Goal: Transaction & Acquisition: Purchase product/service

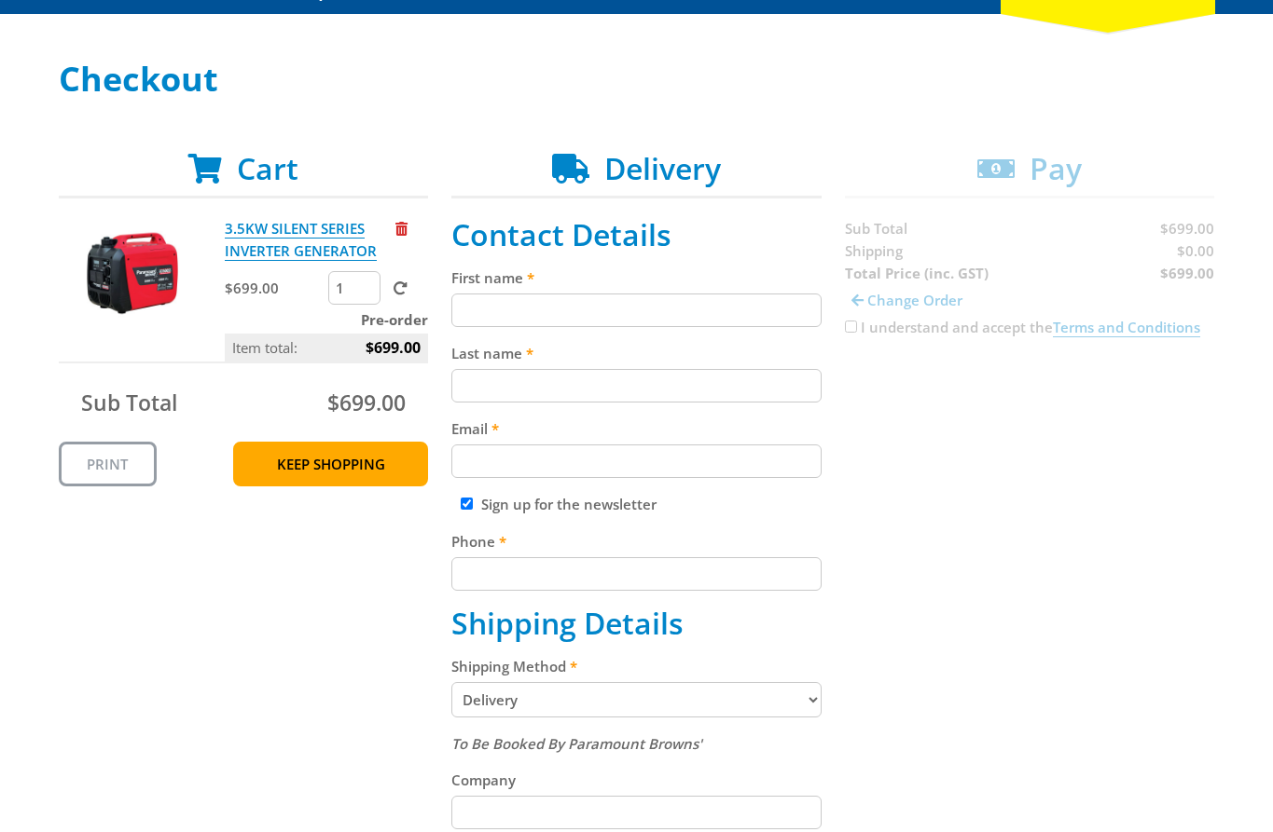
scroll to position [228, 0]
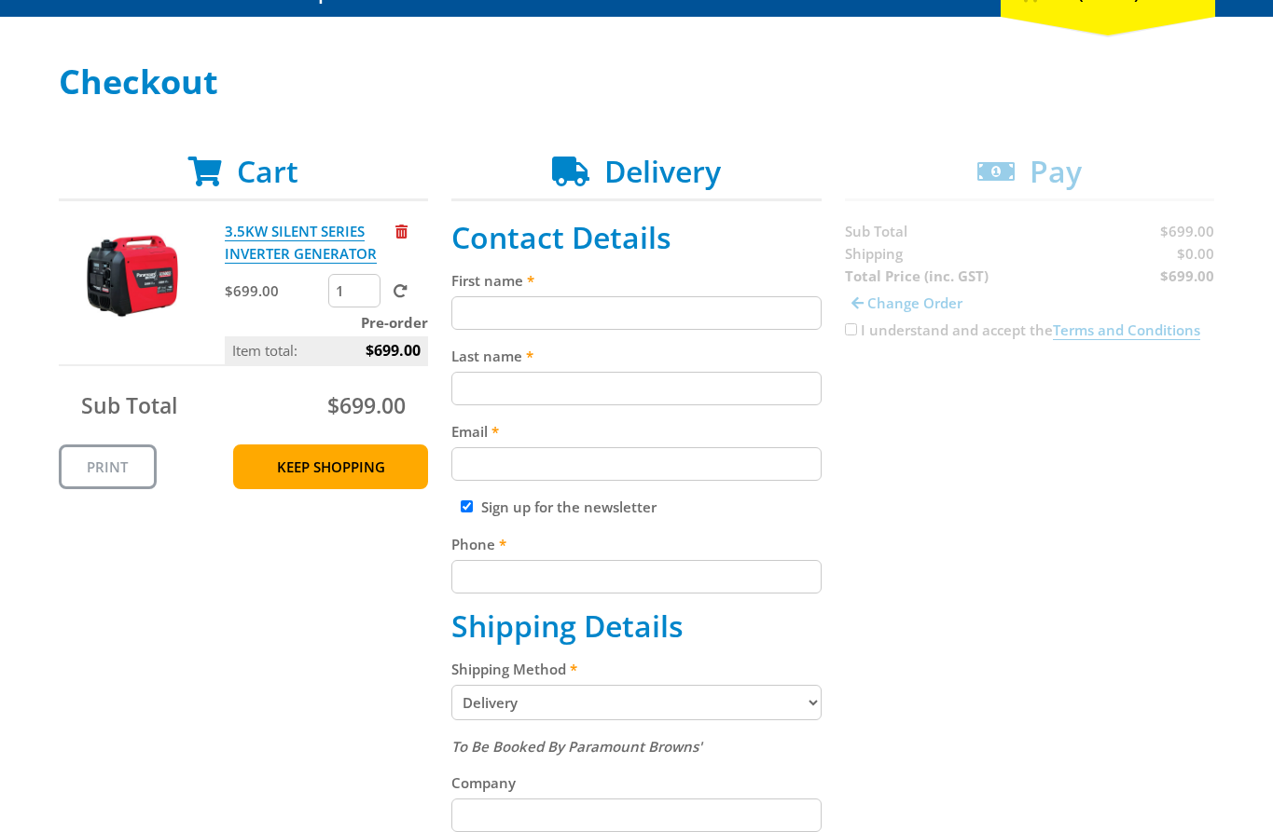
click at [537, 318] on input "First name" at bounding box center [636, 313] width 370 height 34
paste input "[PERSON_NAME]"
type input "[PERSON_NAME]"
click at [495, 382] on input "Last name" at bounding box center [636, 389] width 370 height 34
paste input "[PERSON_NAME]"
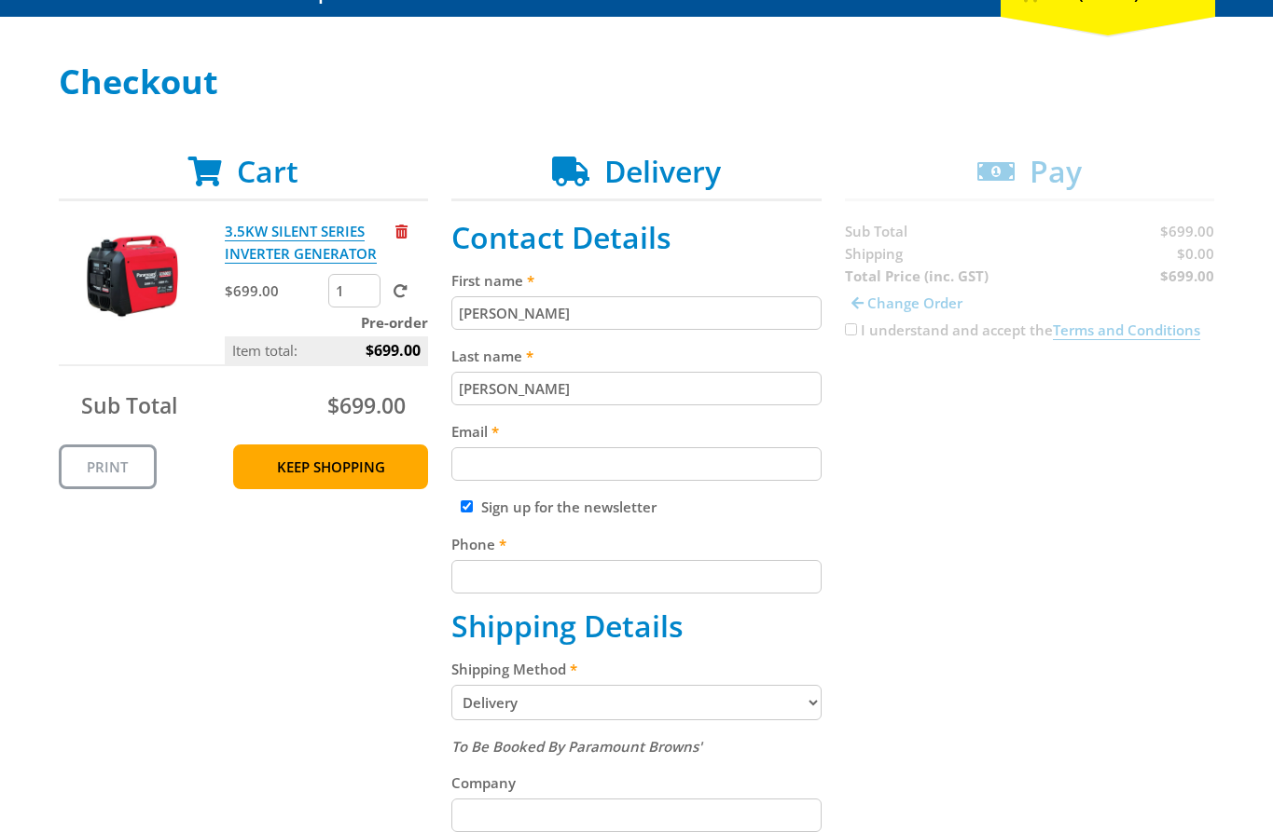
type input "[PERSON_NAME]"
click at [1003, 468] on div "Cart 3.5KW SILENT SERIES INVERTER GENERATOR $699.00 1 Pre-order Item total: $69…" at bounding box center [637, 800] width 1156 height 1293
click at [730, 451] on input "Email" at bounding box center [636, 464] width 370 height 34
paste input "[EMAIL_ADDRESS][DOMAIN_NAME]"
type input "[EMAIL_ADDRESS][DOMAIN_NAME]"
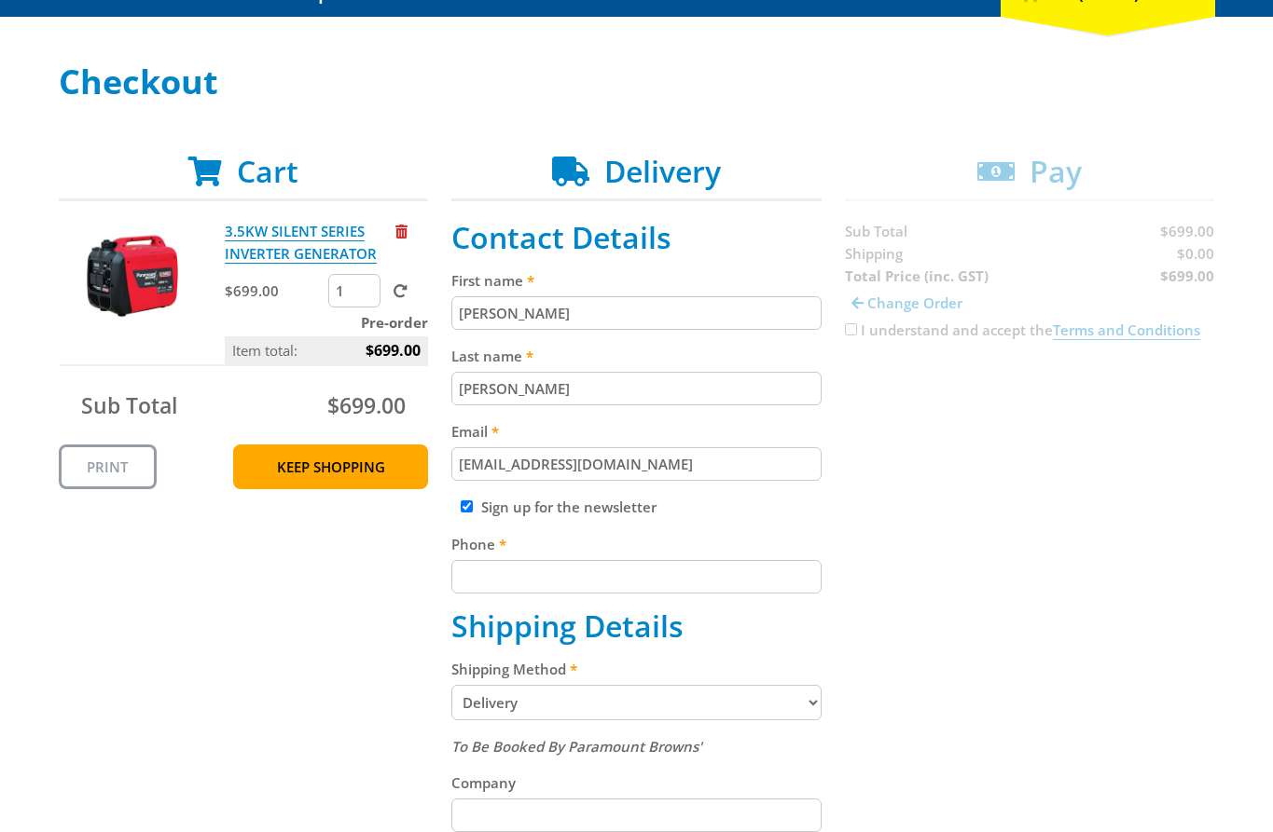
click at [928, 475] on div "Cart 3.5KW SILENT SERIES INVERTER GENERATOR $699.00 1 Pre-order Item total: $69…" at bounding box center [637, 800] width 1156 height 1293
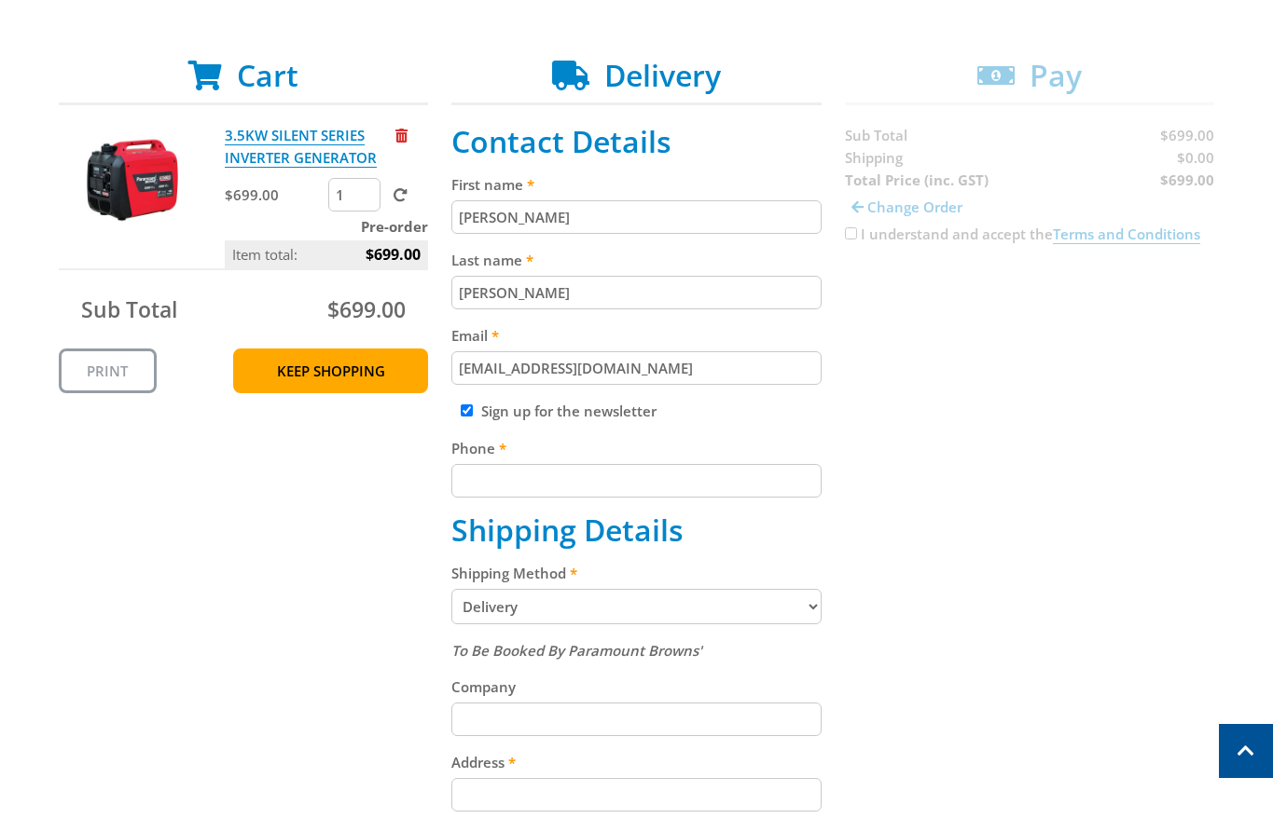
scroll to position [382, 0]
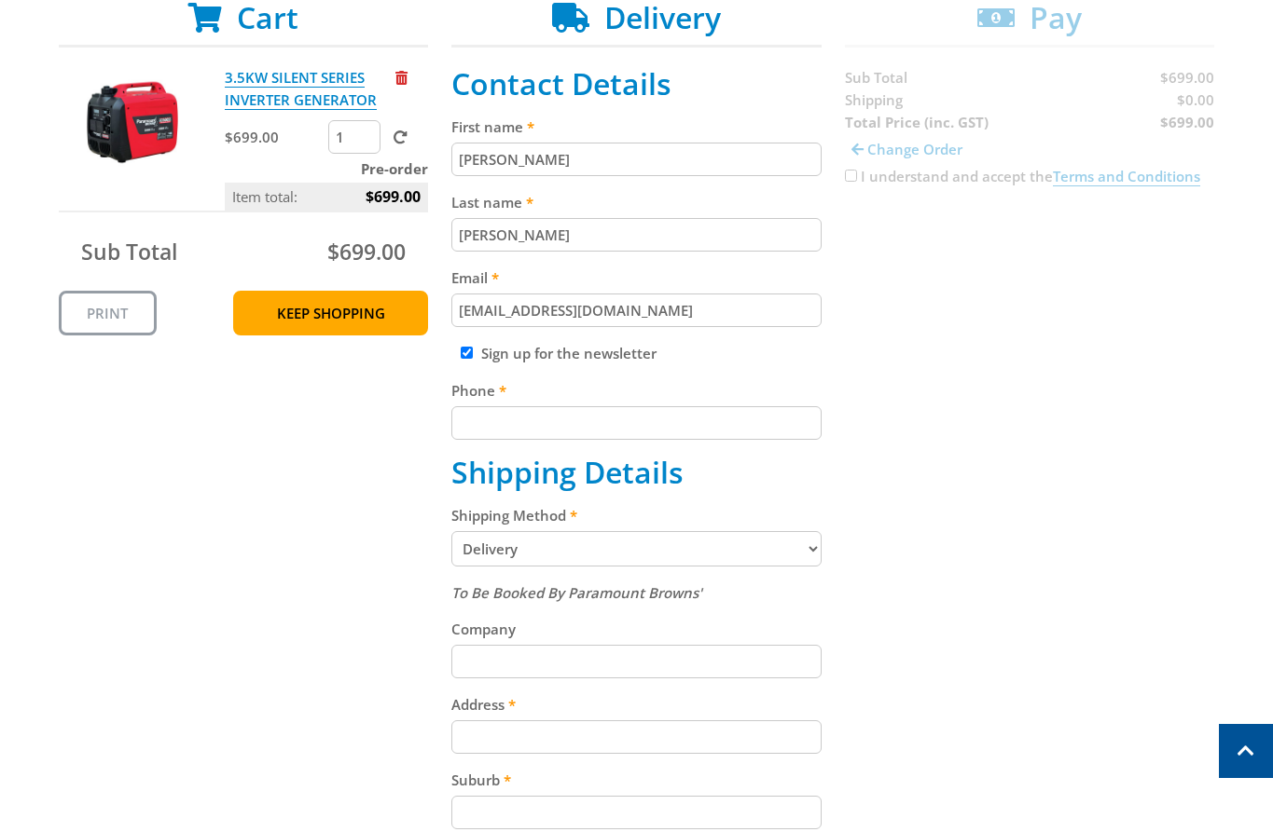
click at [701, 425] on input "Phone" at bounding box center [636, 423] width 370 height 34
paste input "[PHONE_NUMBER]"
type input "[PHONE_NUMBER]"
click at [968, 445] on div "Cart 3.5KW SILENT SERIES INVERTER GENERATOR $699.00 1 Pre-order Item total: $69…" at bounding box center [637, 646] width 1156 height 1293
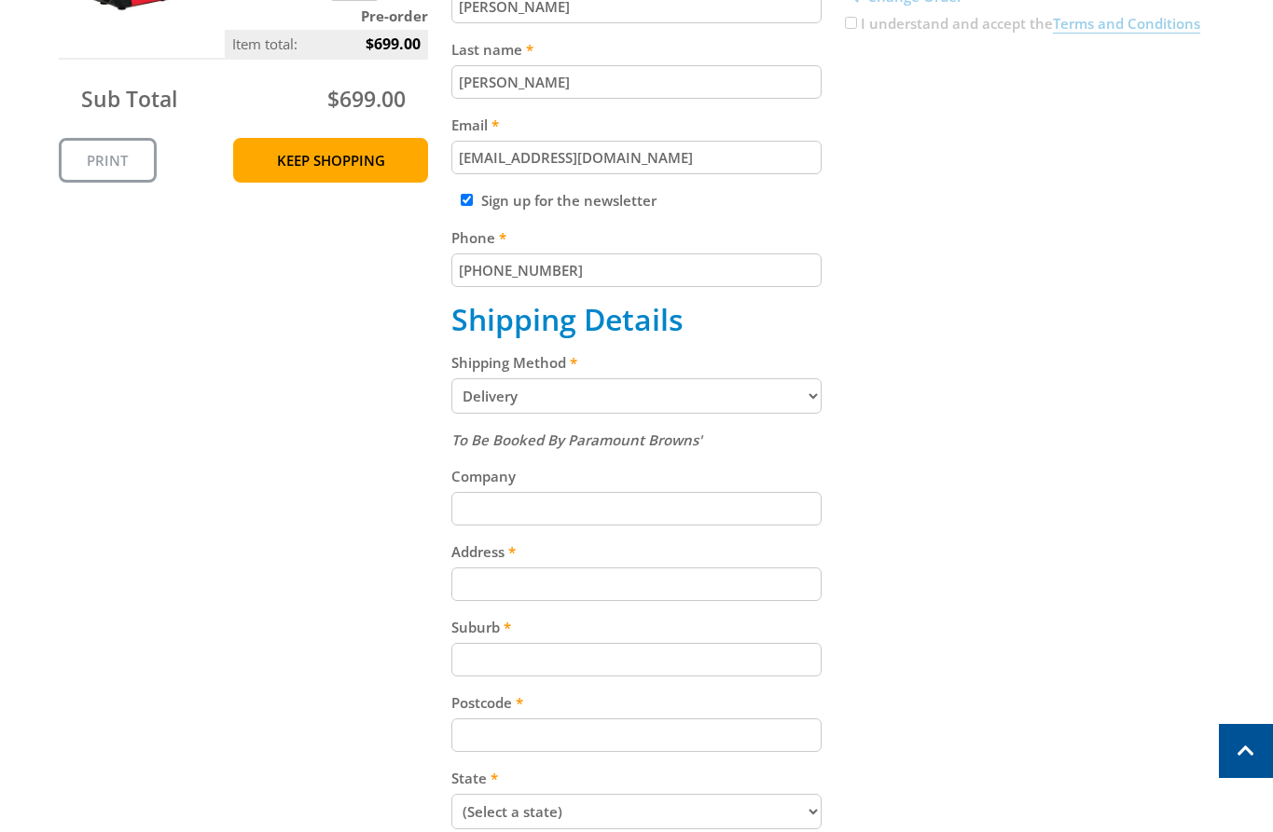
scroll to position [536, 0]
click at [706, 407] on select "Pickup from Gepps Cross Delivery" at bounding box center [636, 395] width 370 height 35
select select "Pickup"
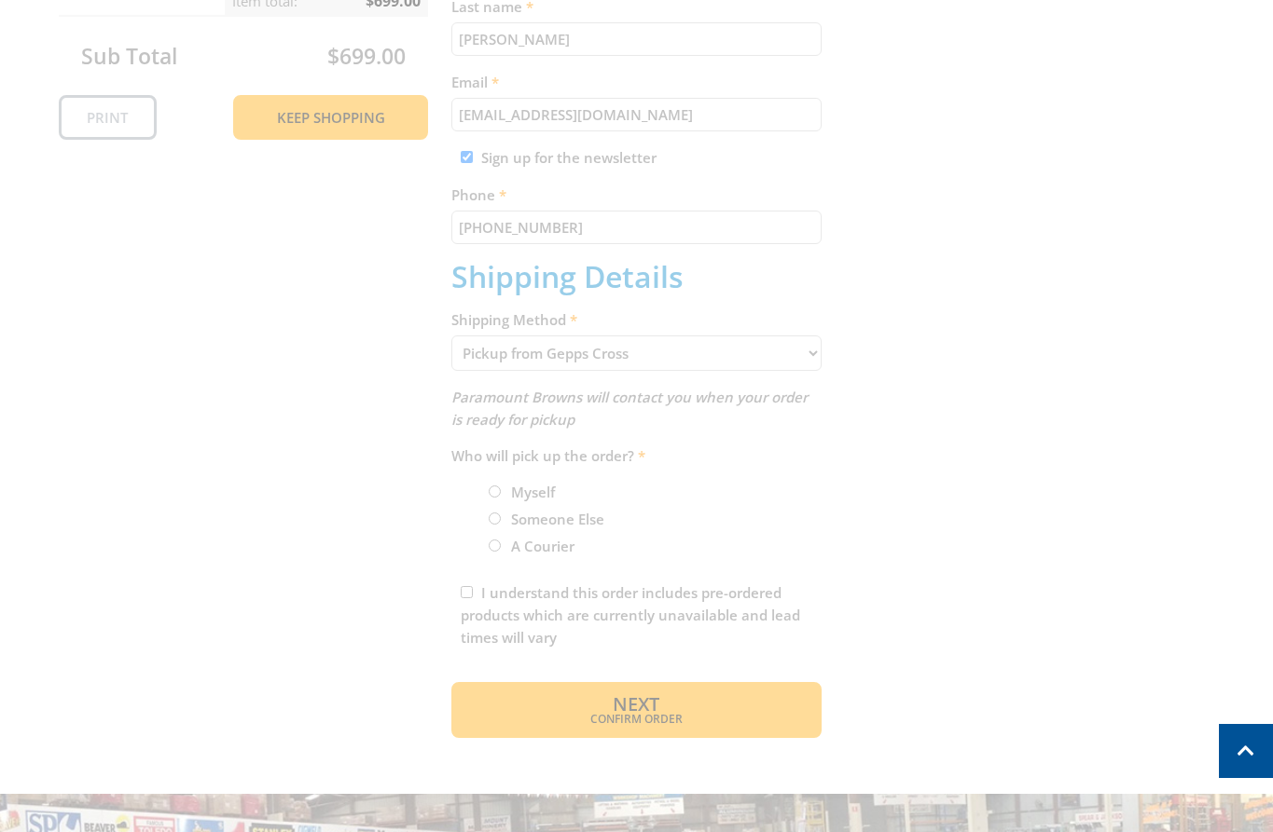
scroll to position [618, 0]
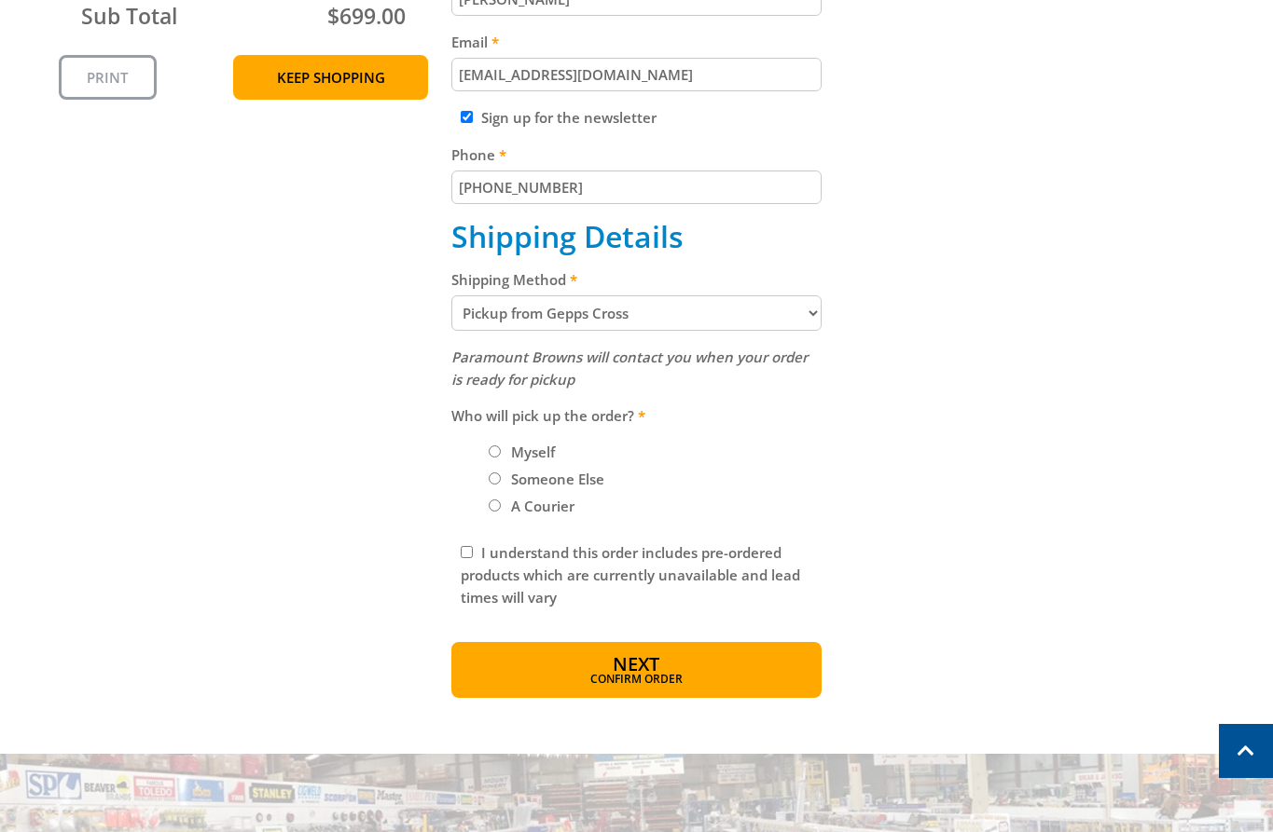
click at [519, 453] on label "Myself" at bounding box center [532, 452] width 57 height 32
click at [501, 453] on input "Myself" at bounding box center [494, 452] width 12 height 12
radio input "true"
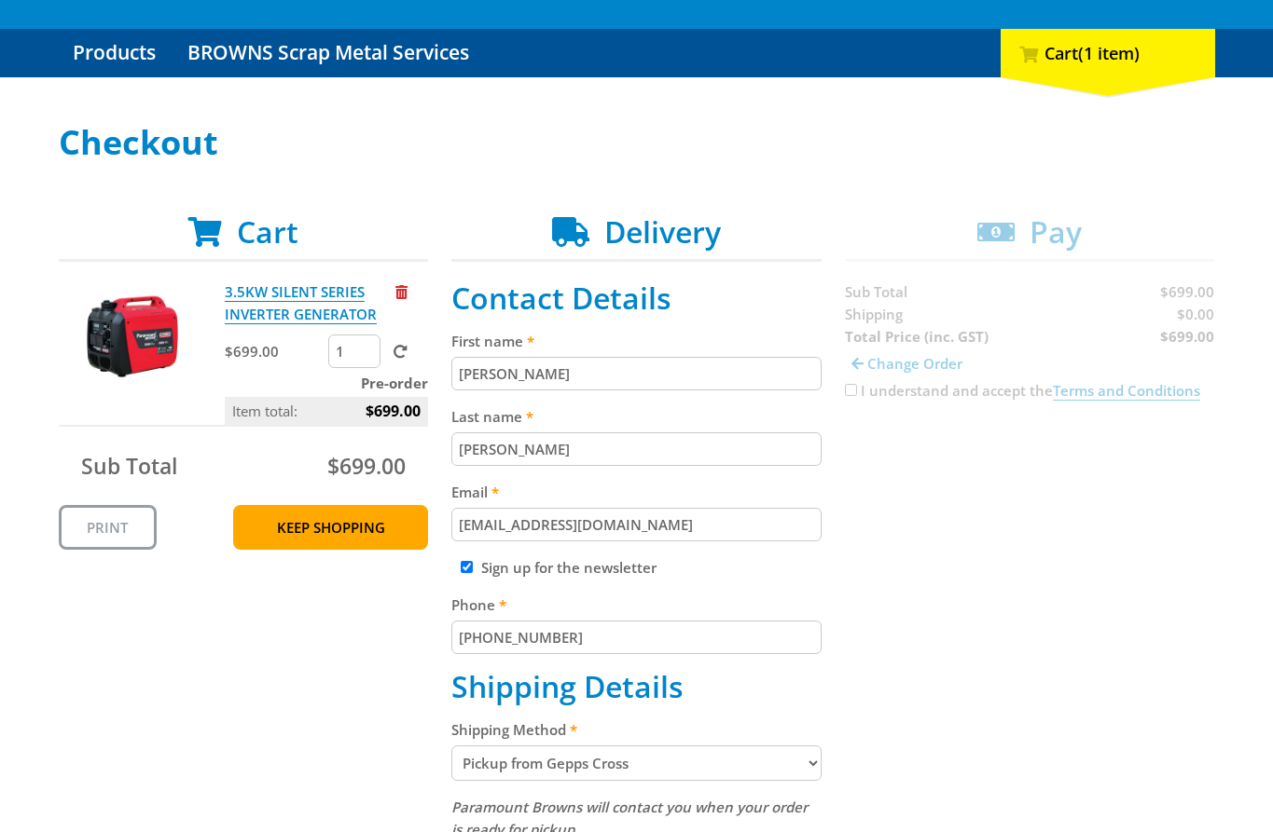
scroll to position [429, 0]
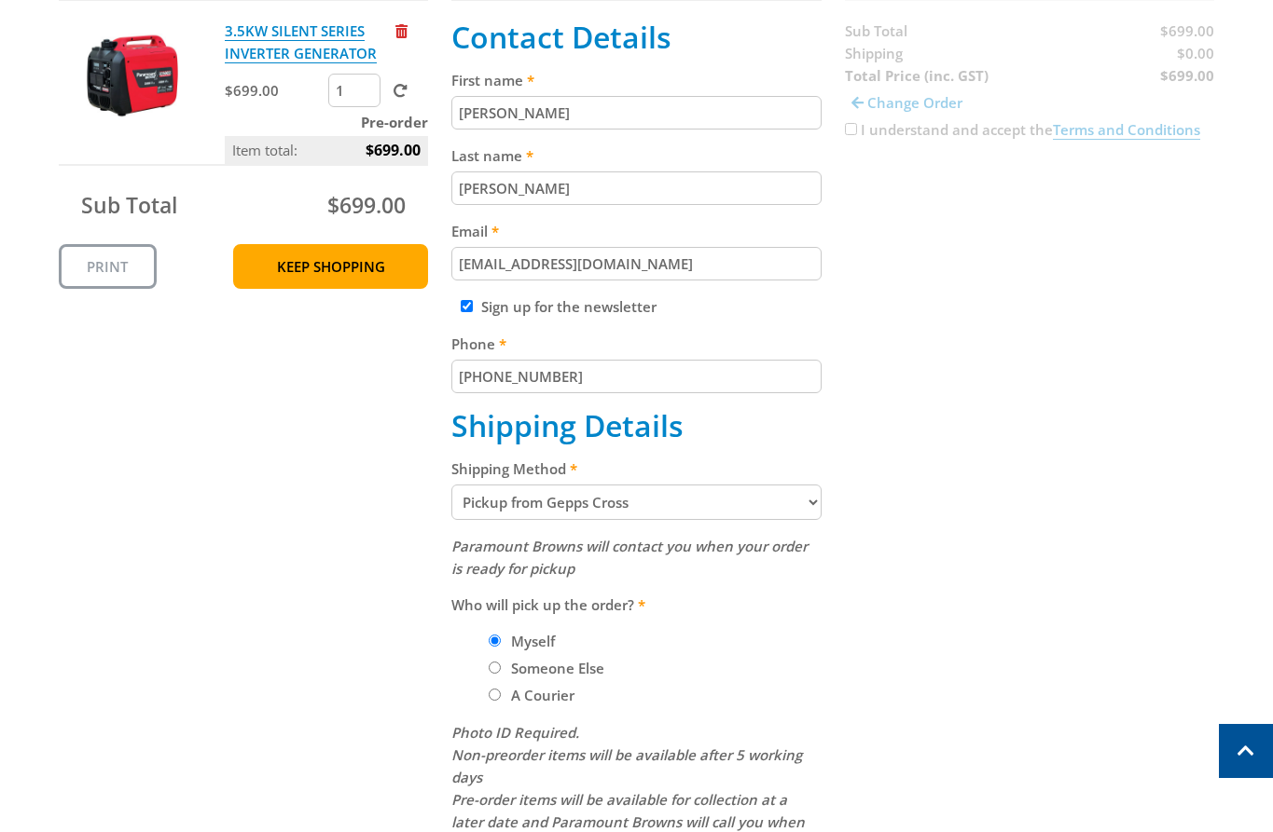
click at [1195, 457] on div "Cart 3.5KW SILENT SERIES INVERTER GENERATOR $699.00 1 Pre-order Item total: $69…" at bounding box center [637, 489] width 1156 height 1073
drag, startPoint x: 1070, startPoint y: 479, endPoint x: 1258, endPoint y: 429, distance: 194.0
click at [1077, 473] on div "Cart 3.5KW SILENT SERIES INVERTER GENERATOR $699.00 1 Pre-order Item total: $69…" at bounding box center [637, 489] width 1156 height 1073
click at [1086, 370] on div "Cart 3.5KW SILENT SERIES INVERTER GENERATOR $699.00 1 Pre-order Item total: $69…" at bounding box center [637, 489] width 1156 height 1073
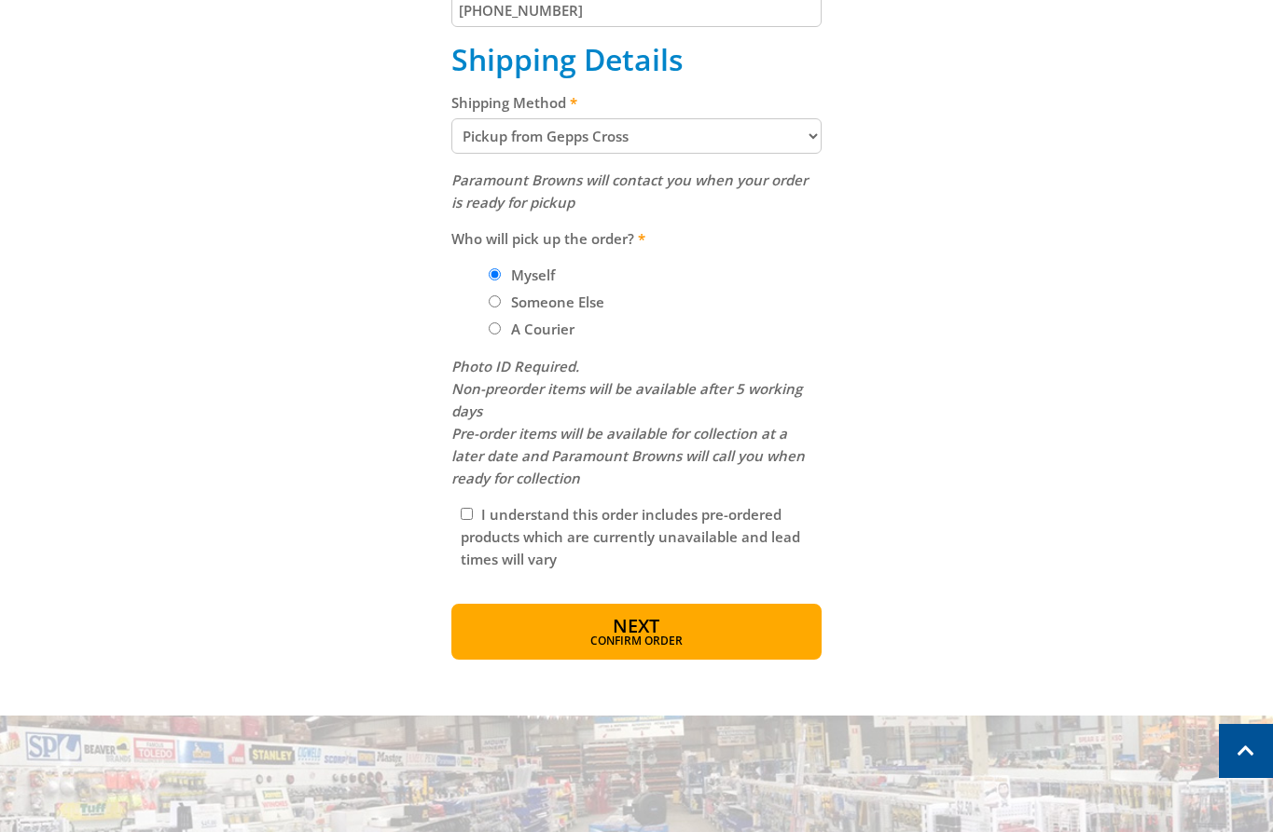
scroll to position [797, 0]
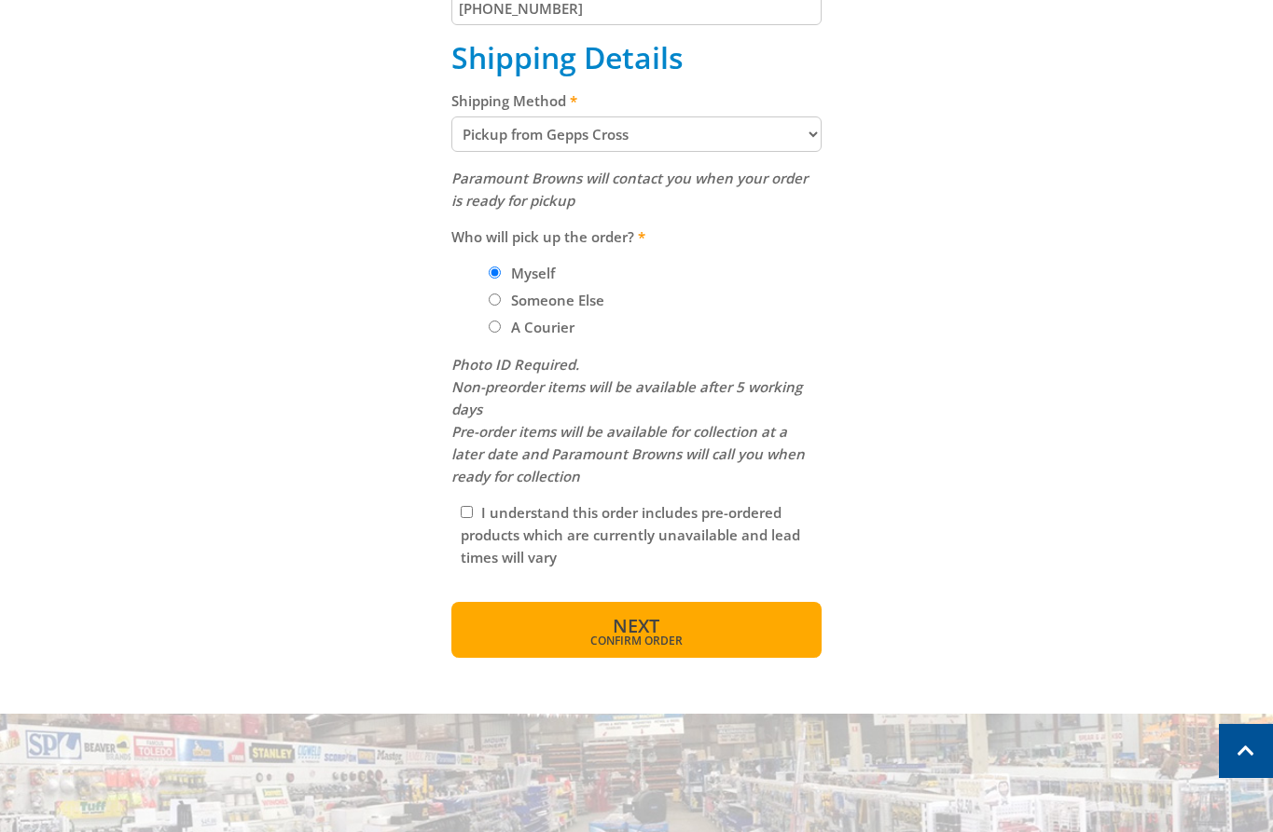
click at [680, 644] on span "Confirm order" at bounding box center [636, 641] width 290 height 11
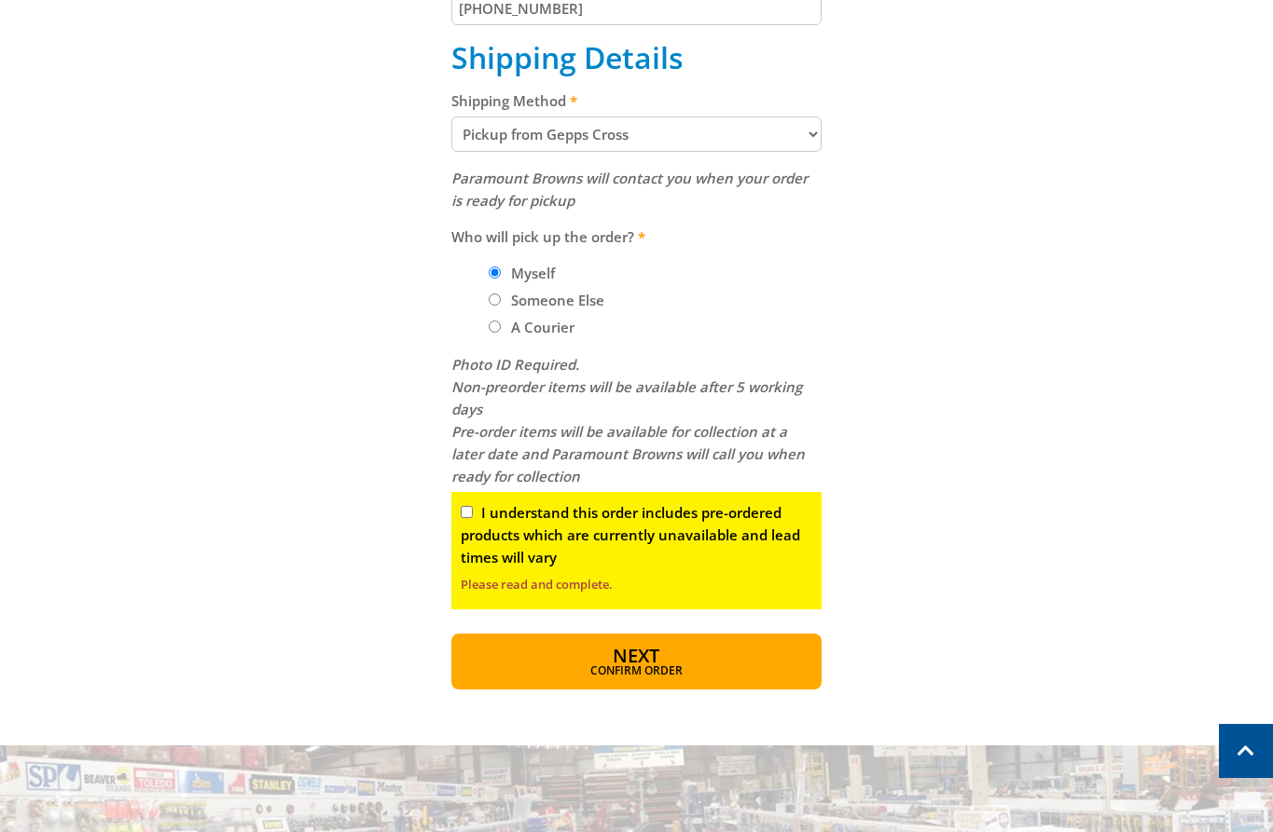
click at [369, 543] on div "Cart 3.5KW SILENT SERIES INVERTER GENERATOR $699.00 1 Pre-order Item total: $69…" at bounding box center [637, 137] width 1156 height 1105
click at [462, 514] on input "I understand this order includes pre-ordered products which are currently unava…" at bounding box center [467, 512] width 12 height 12
checkbox input "true"
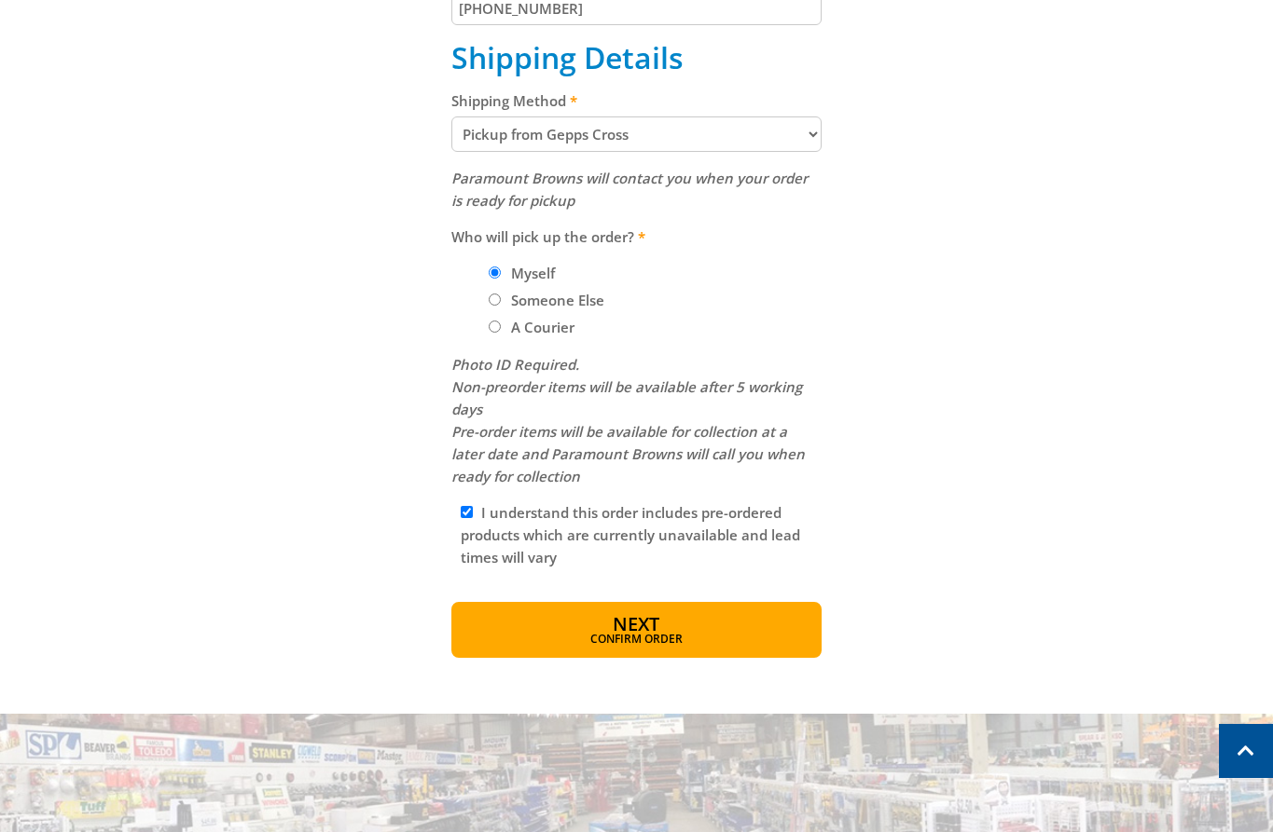
click at [394, 523] on div "Cart 3.5KW SILENT SERIES INVERTER GENERATOR $699.00 1 Pre-order Item total: $69…" at bounding box center [637, 121] width 1156 height 1073
click at [557, 619] on button "Next Confirm order" at bounding box center [636, 630] width 370 height 56
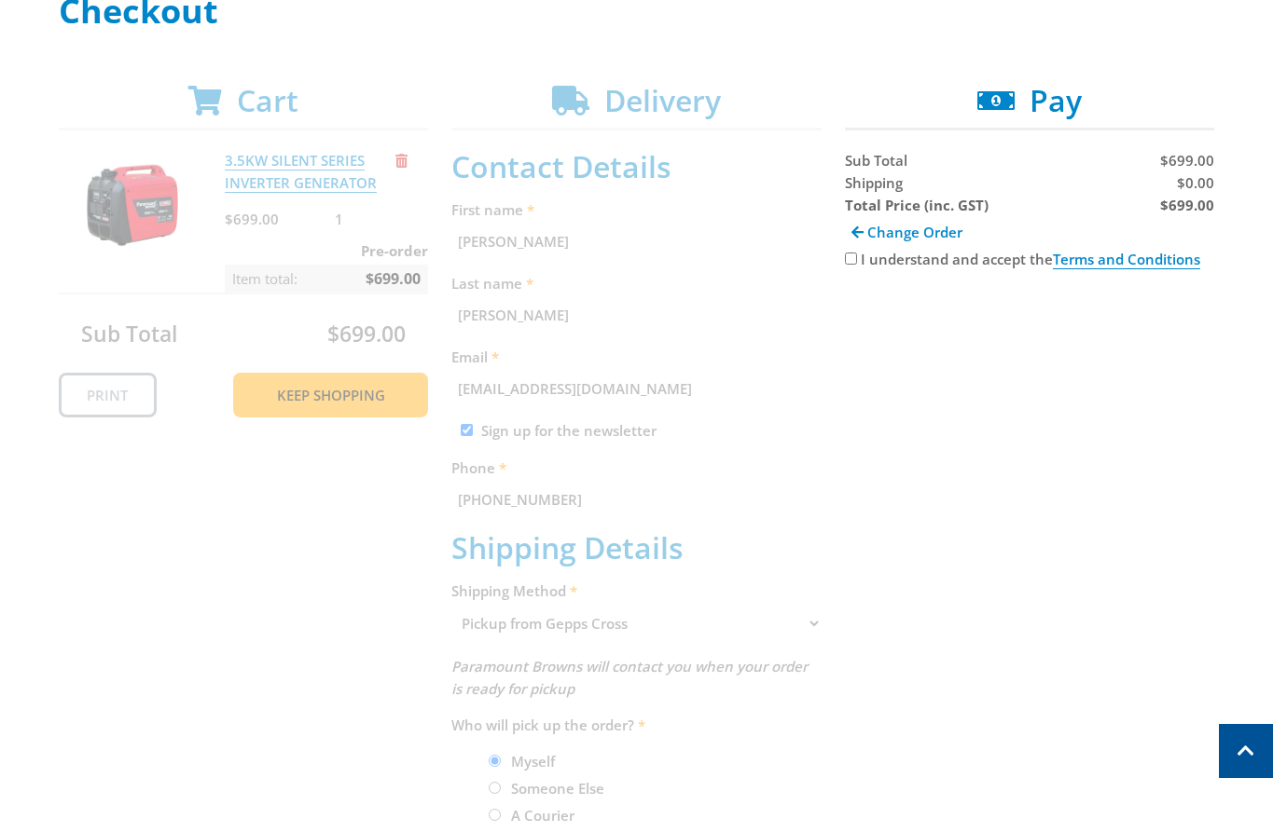
scroll to position [256, 0]
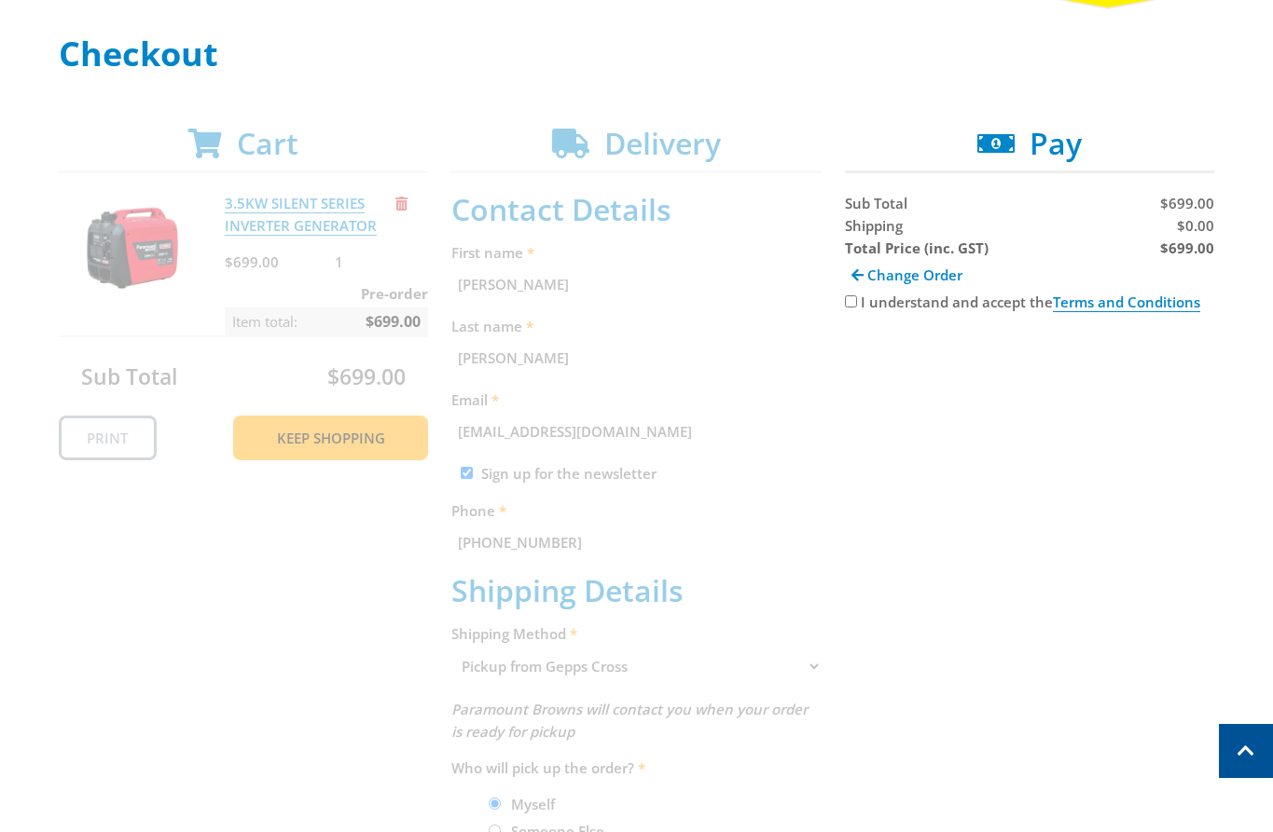
click at [847, 301] on input "I understand and accept the Terms and Conditions" at bounding box center [851, 302] width 12 height 12
checkbox input "true"
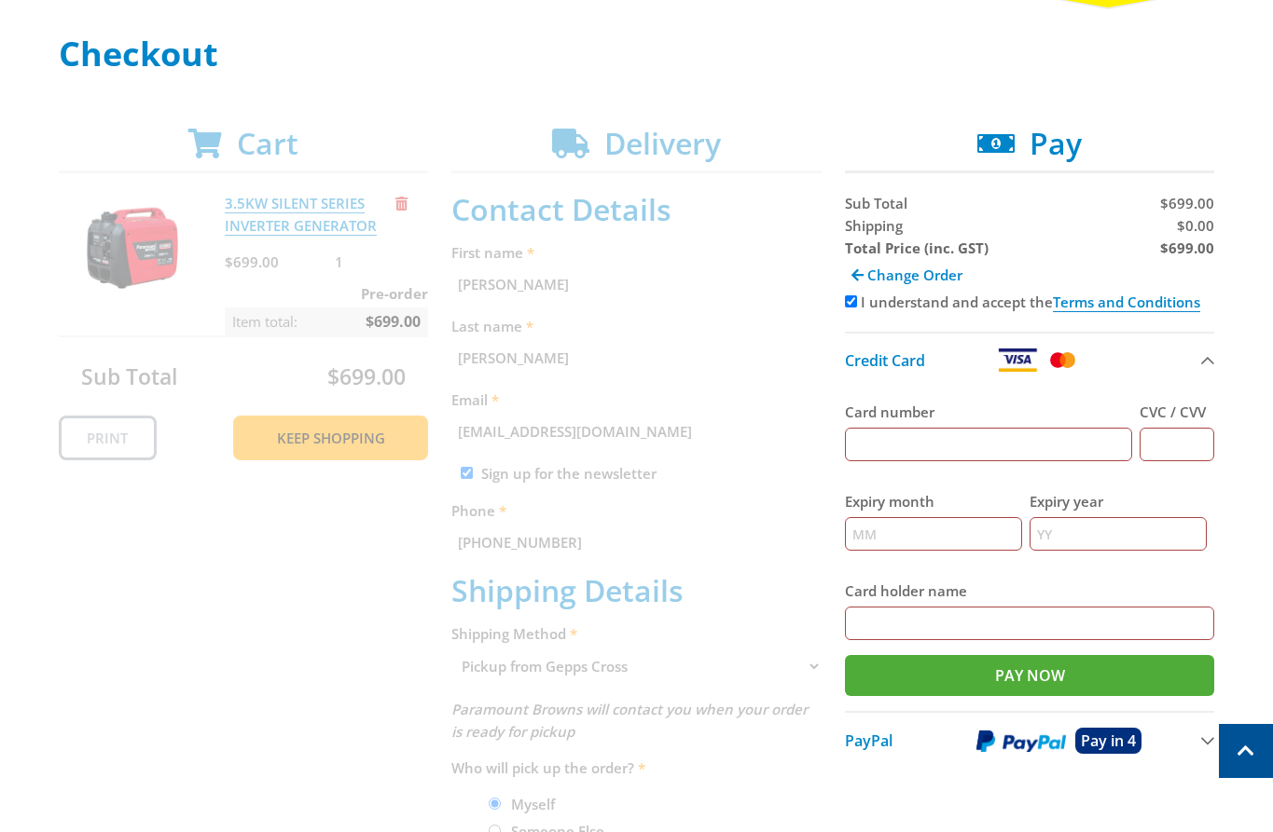
click at [885, 453] on input "Card number" at bounding box center [989, 445] width 288 height 34
type input "[CREDIT_CARD_NUMBER]"
type input "12"
type input "2025"
type input "[PERSON_NAME]"
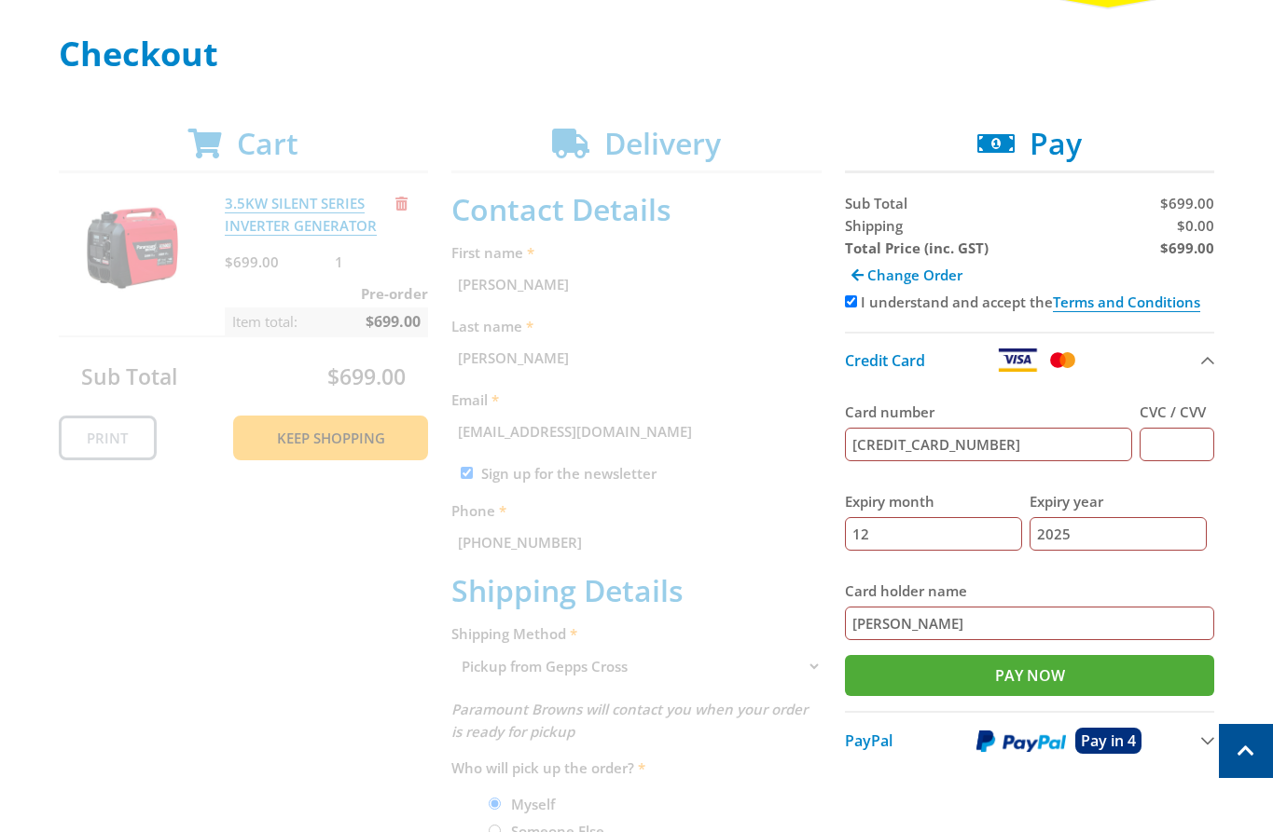
click at [1160, 449] on input "CVC / CVV" at bounding box center [1176, 445] width 75 height 34
type input "123"
click at [378, 599] on div "Cart 3.5KW SILENT SERIES INVERTER GENERATOR $699.00 1 Pre-order Item total: $69…" at bounding box center [637, 658] width 1156 height 1064
click at [854, 277] on span at bounding box center [857, 275] width 12 height 14
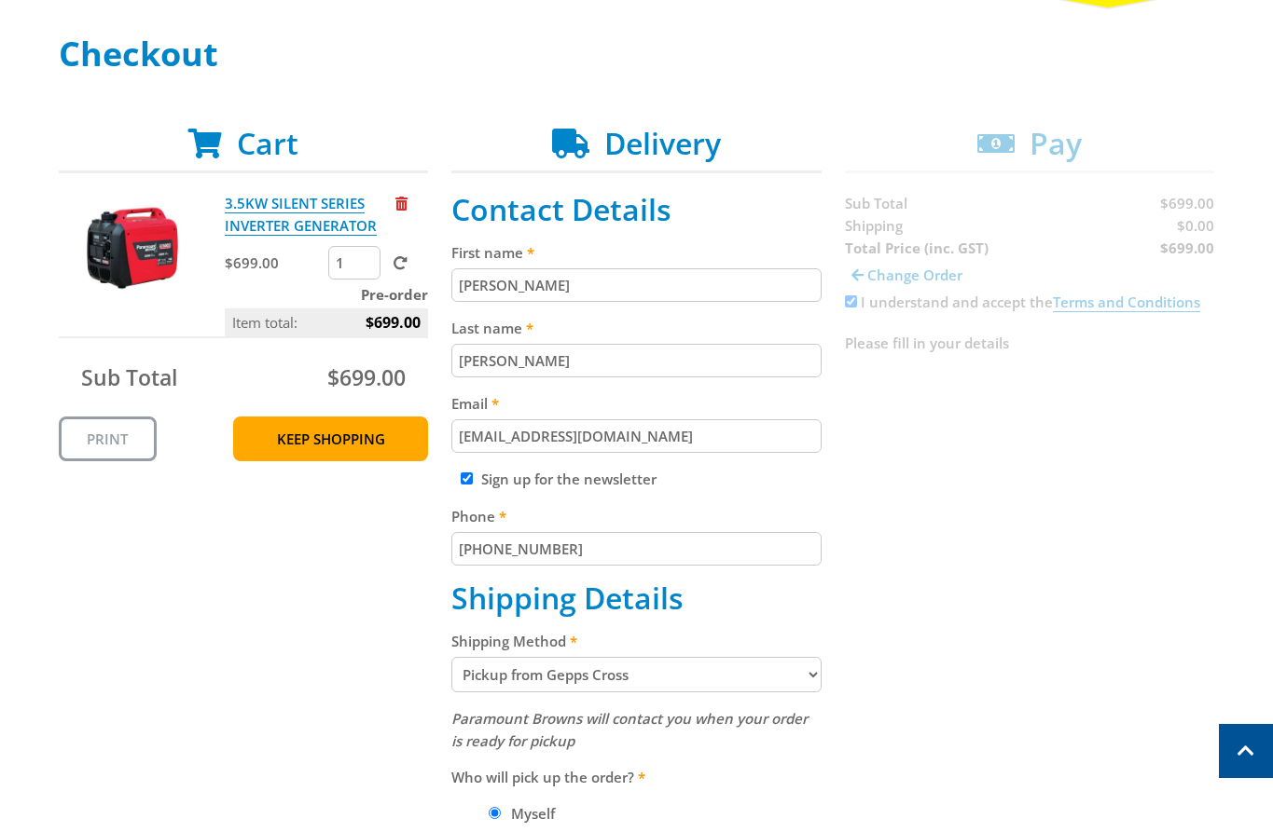
click at [1030, 556] on div "Cart 3.5KW SILENT SERIES INVERTER GENERATOR $699.00 1 Pre-order Item total: $69…" at bounding box center [637, 662] width 1156 height 1073
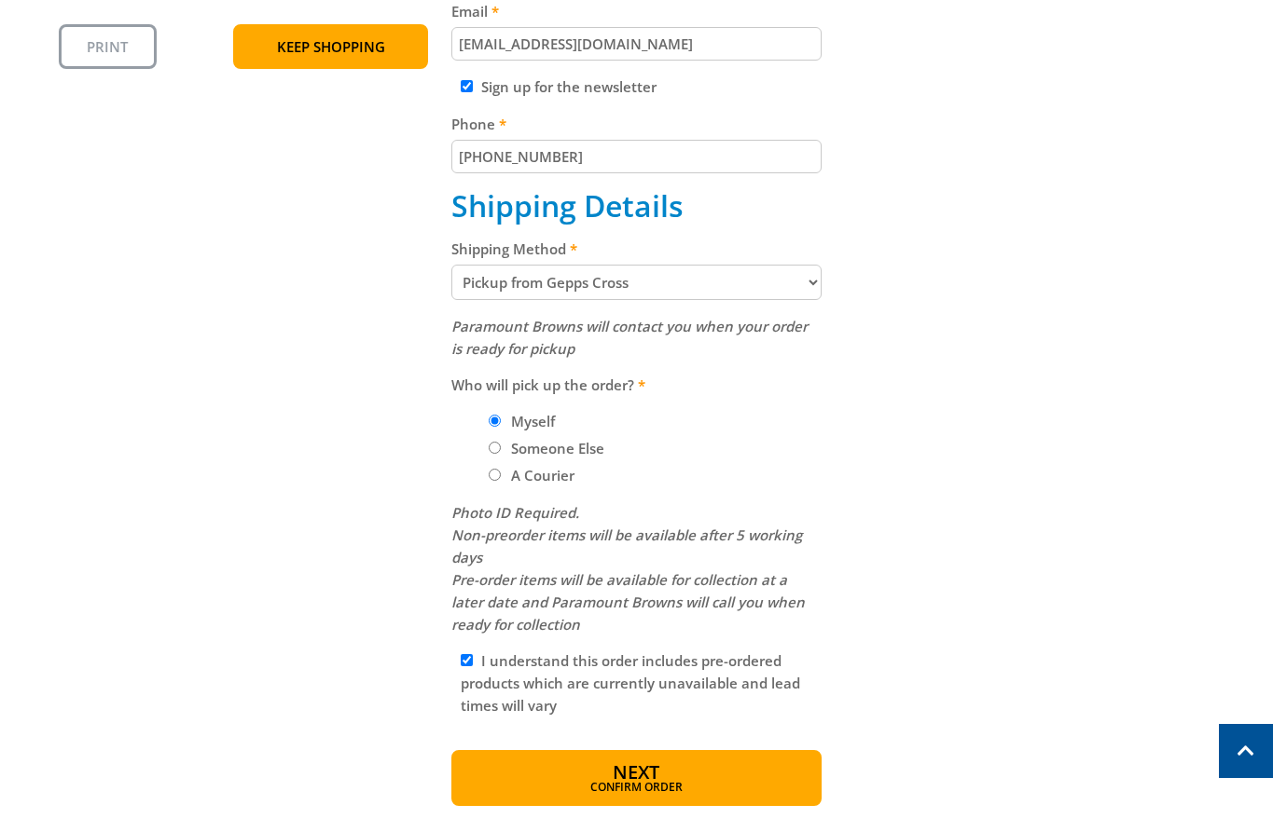
scroll to position [662, 0]
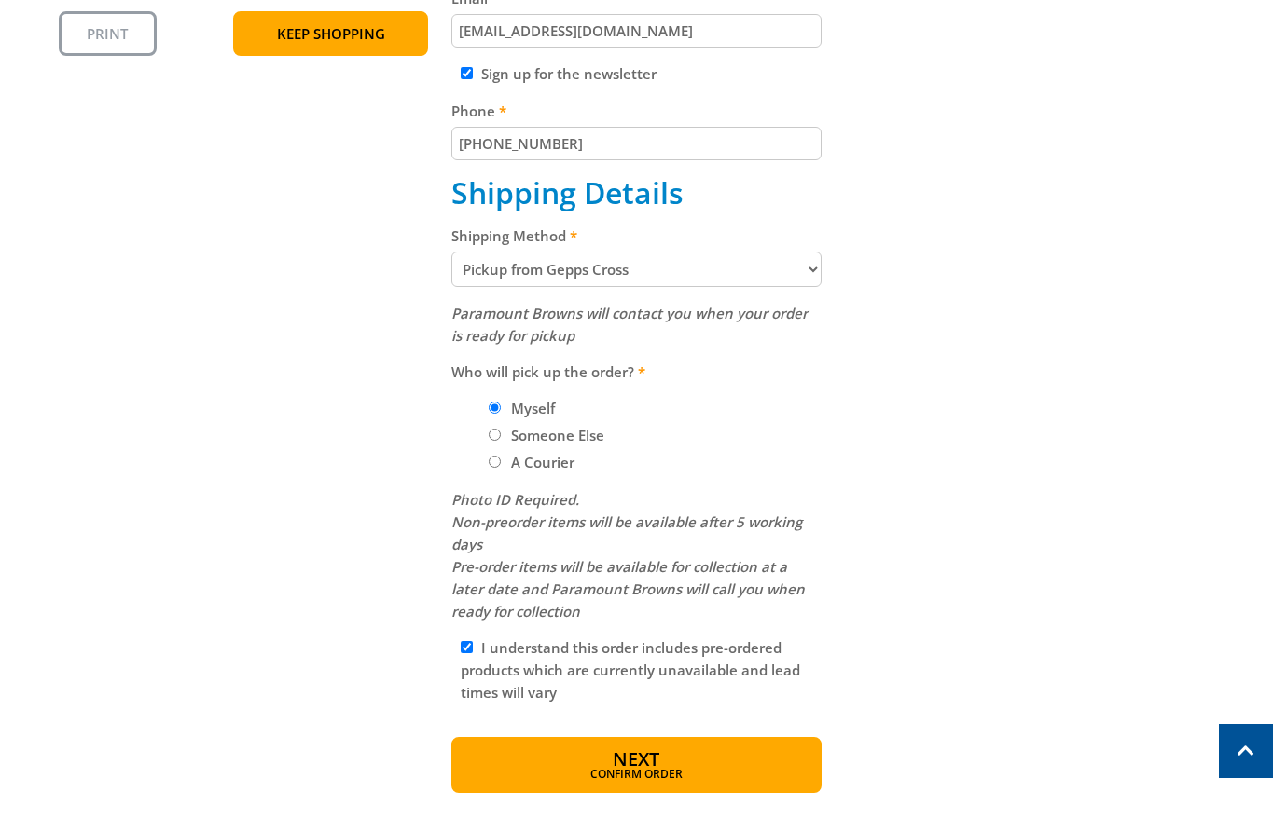
click at [752, 257] on select "Pickup from Gepps Cross Delivery" at bounding box center [636, 269] width 370 height 35
click at [451, 252] on select "Pickup from Gepps Cross Delivery" at bounding box center [636, 269] width 370 height 35
click at [748, 275] on select "Pickup from Gepps Cross Delivery" at bounding box center [636, 269] width 370 height 35
select select "Delivery"
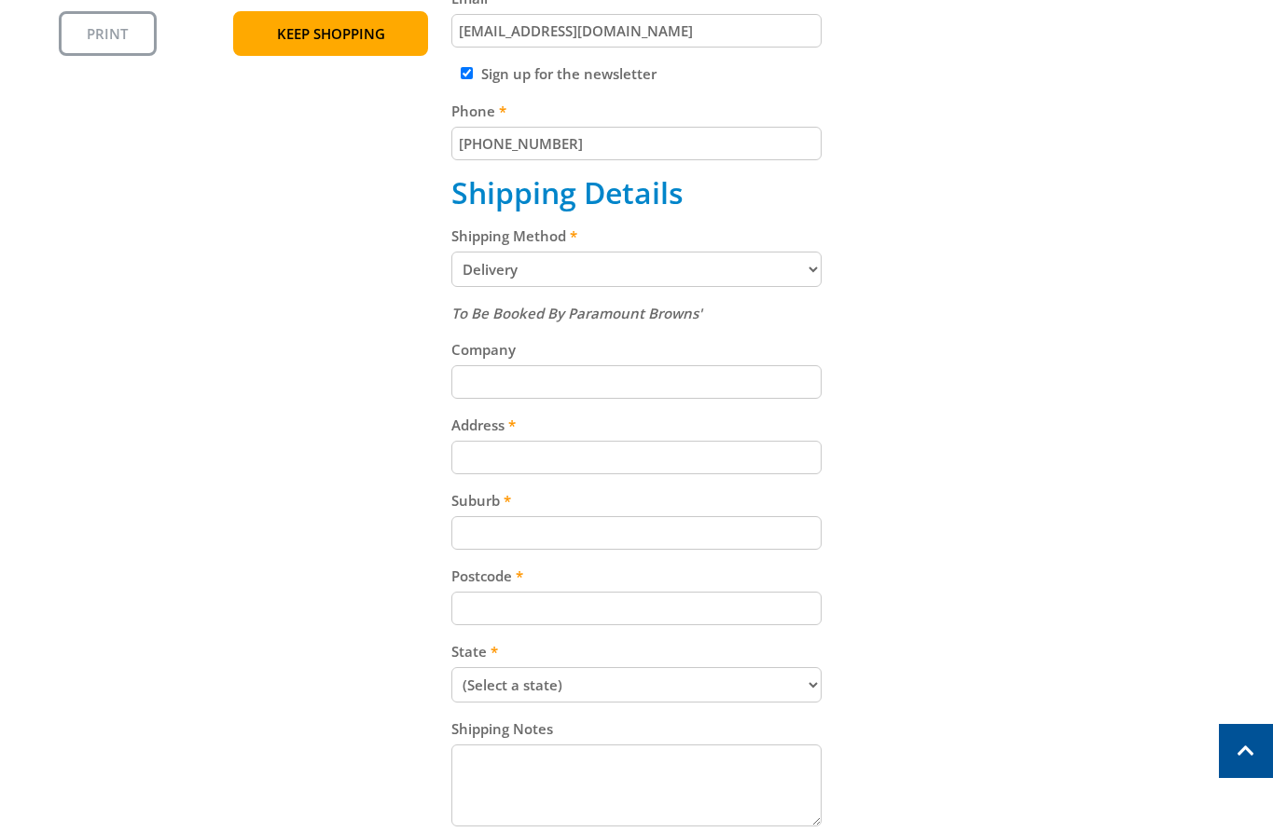
click at [1030, 428] on div "Cart 3.5KW SILENT SERIES INVERTER GENERATOR $699.00 1 Pre-order Item total: $69…" at bounding box center [637, 366] width 1156 height 1293
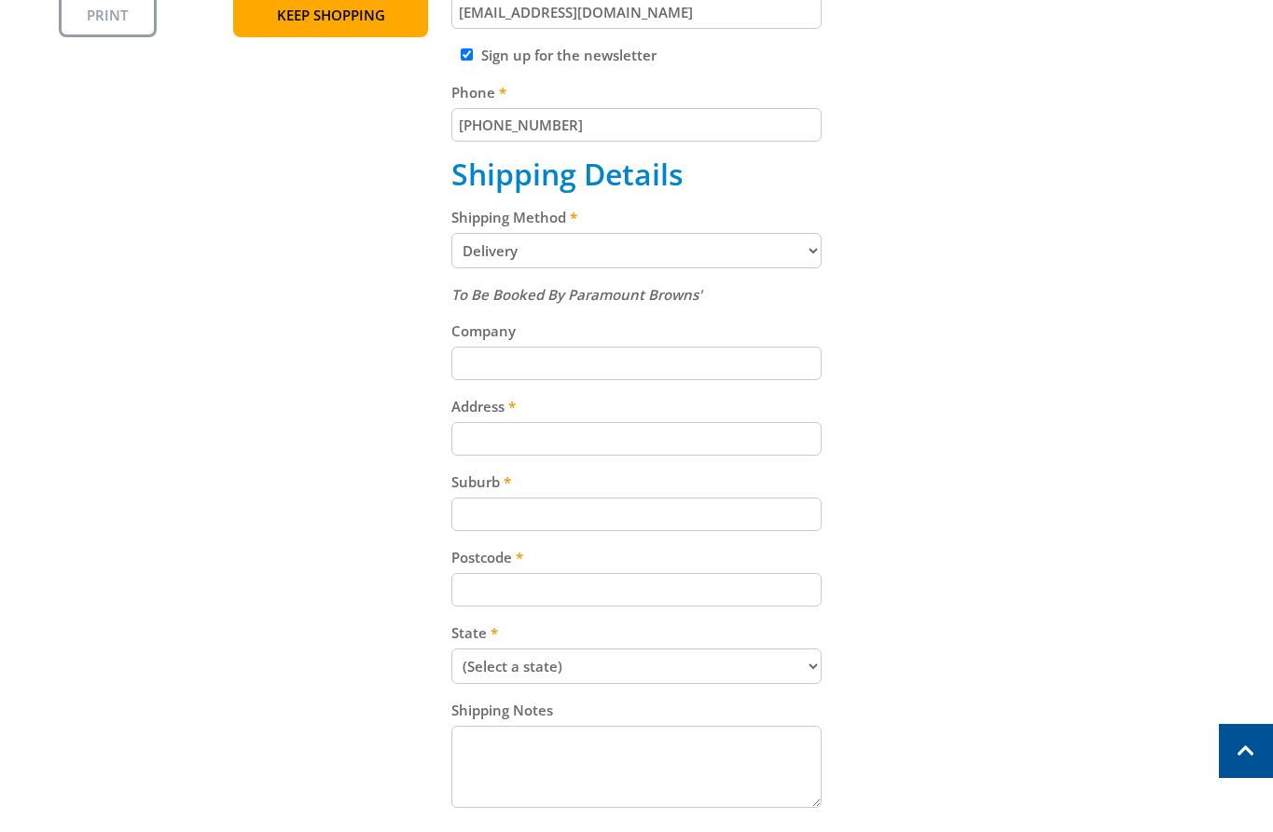
scroll to position [691, 0]
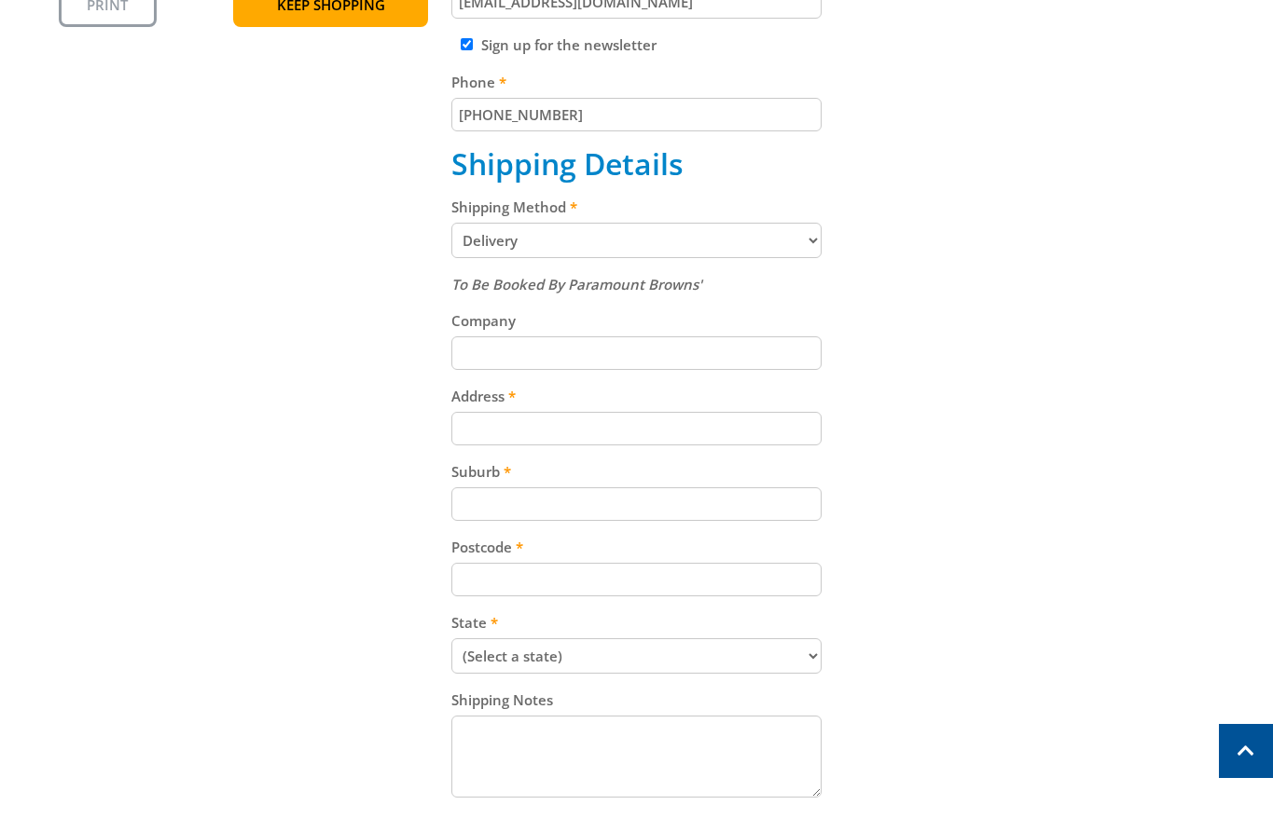
click at [724, 435] on input "Address" at bounding box center [636, 429] width 370 height 34
click at [993, 460] on div "Cart 3.5KW SILENT SERIES INVERTER GENERATOR $699.00 1 Pre-order Item total: $69…" at bounding box center [637, 337] width 1156 height 1293
click at [791, 427] on input "Address" at bounding box center [636, 429] width 370 height 34
paste input "[STREET_ADDRESS]"
type input "[STREET_ADDRESS]"
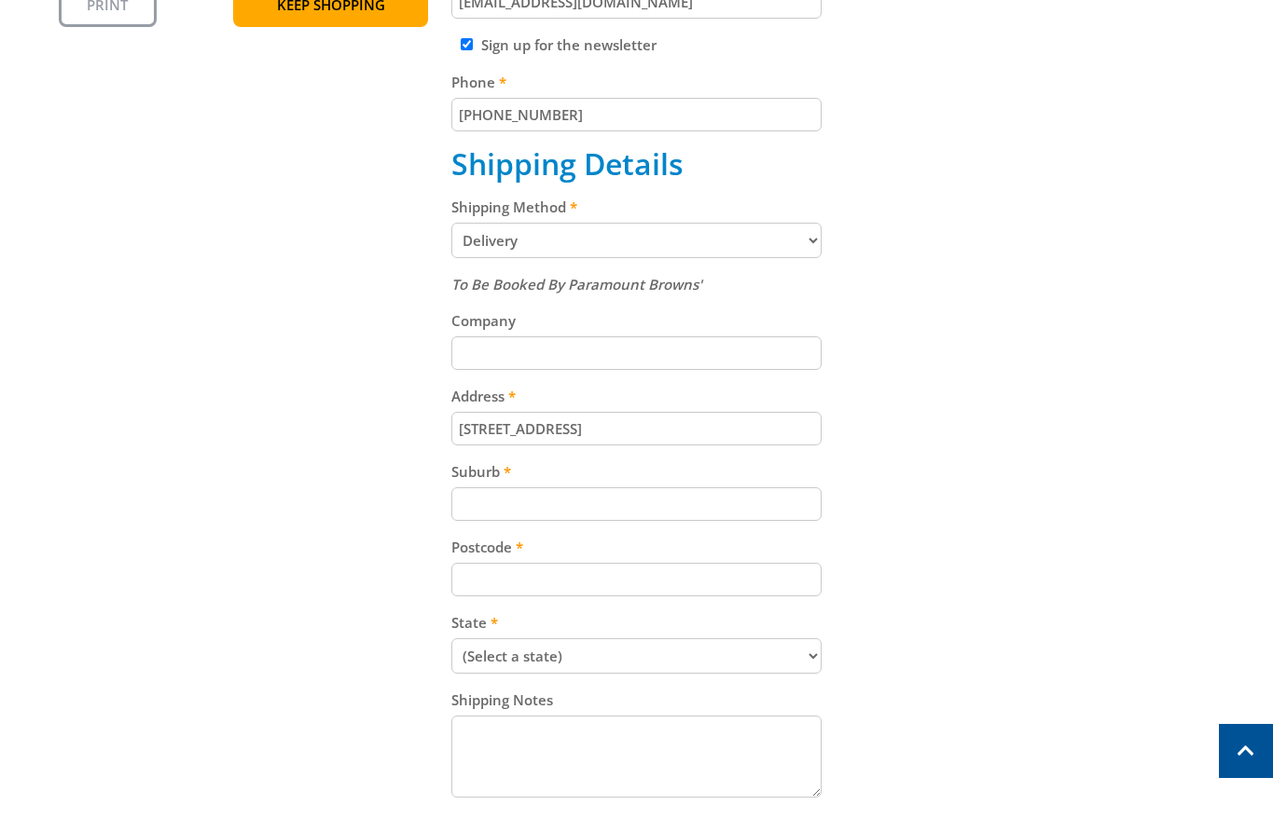
click at [1077, 456] on div "Cart 3.5KW SILENT SERIES INVERTER GENERATOR $699.00 1 Pre-order Item total: $69…" at bounding box center [637, 337] width 1156 height 1293
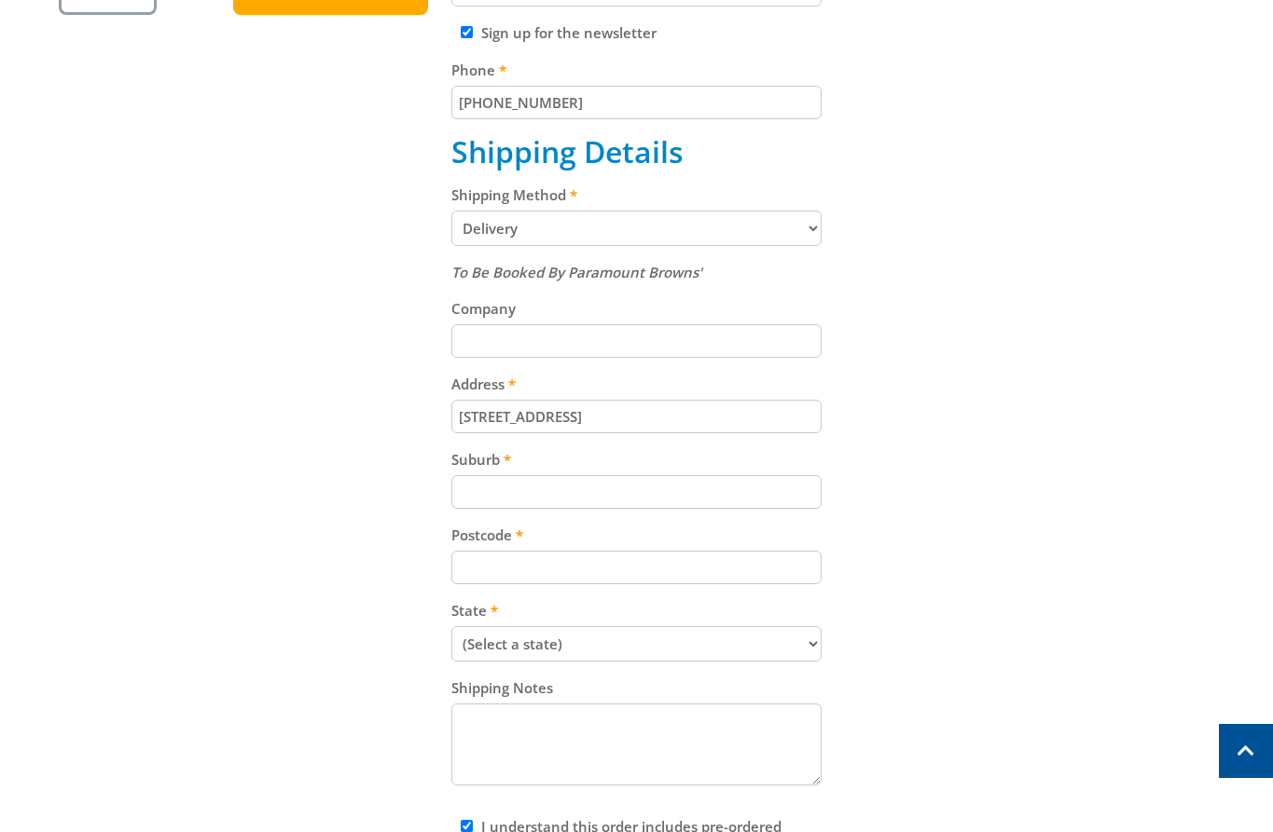
scroll to position [721, 0]
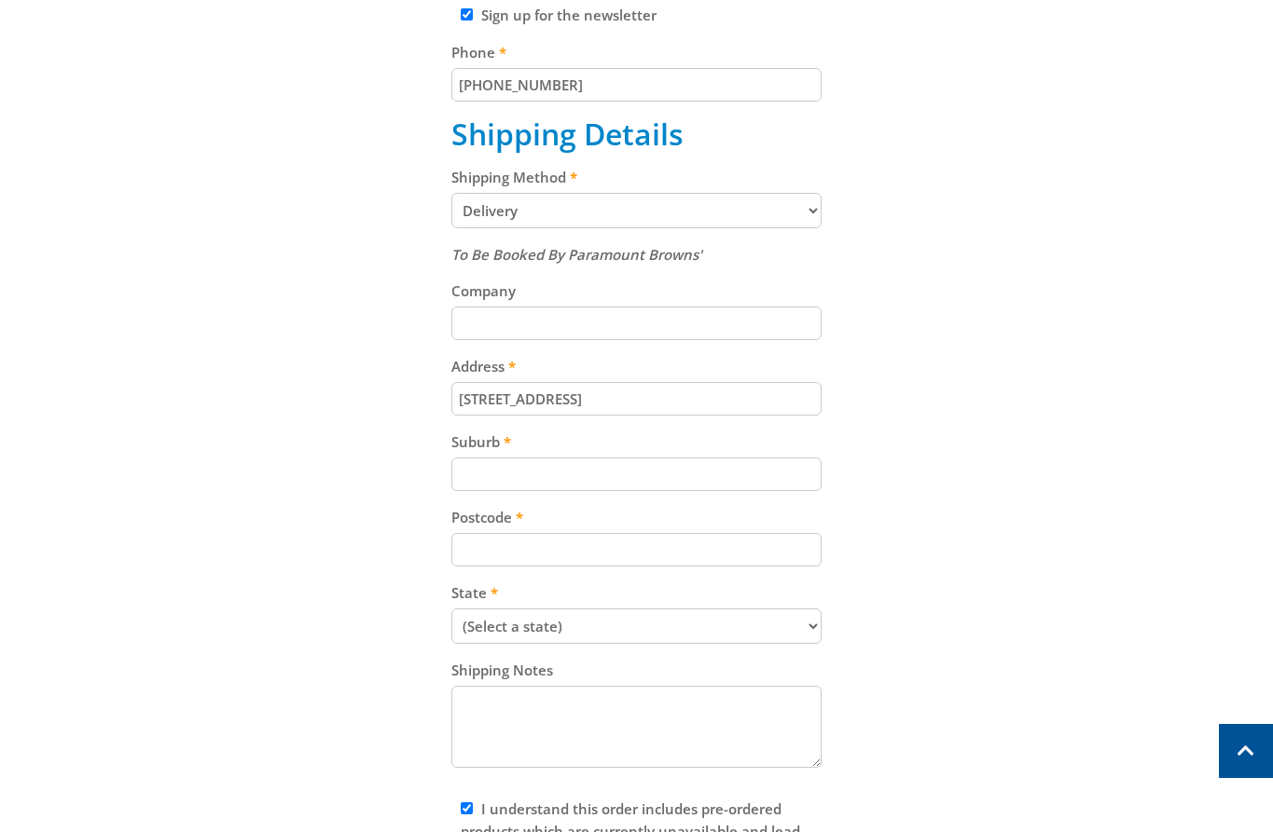
click at [684, 483] on input "Suburb" at bounding box center [636, 475] width 370 height 34
paste input "Gepps Cross"
type input "Gepps Cross"
click at [929, 482] on div "Cart 3.5KW SILENT SERIES INVERTER GENERATOR $699.00 1 Pre-order Item total: $69…" at bounding box center [637, 308] width 1156 height 1293
click at [691, 563] on input "Postcode" at bounding box center [636, 550] width 370 height 34
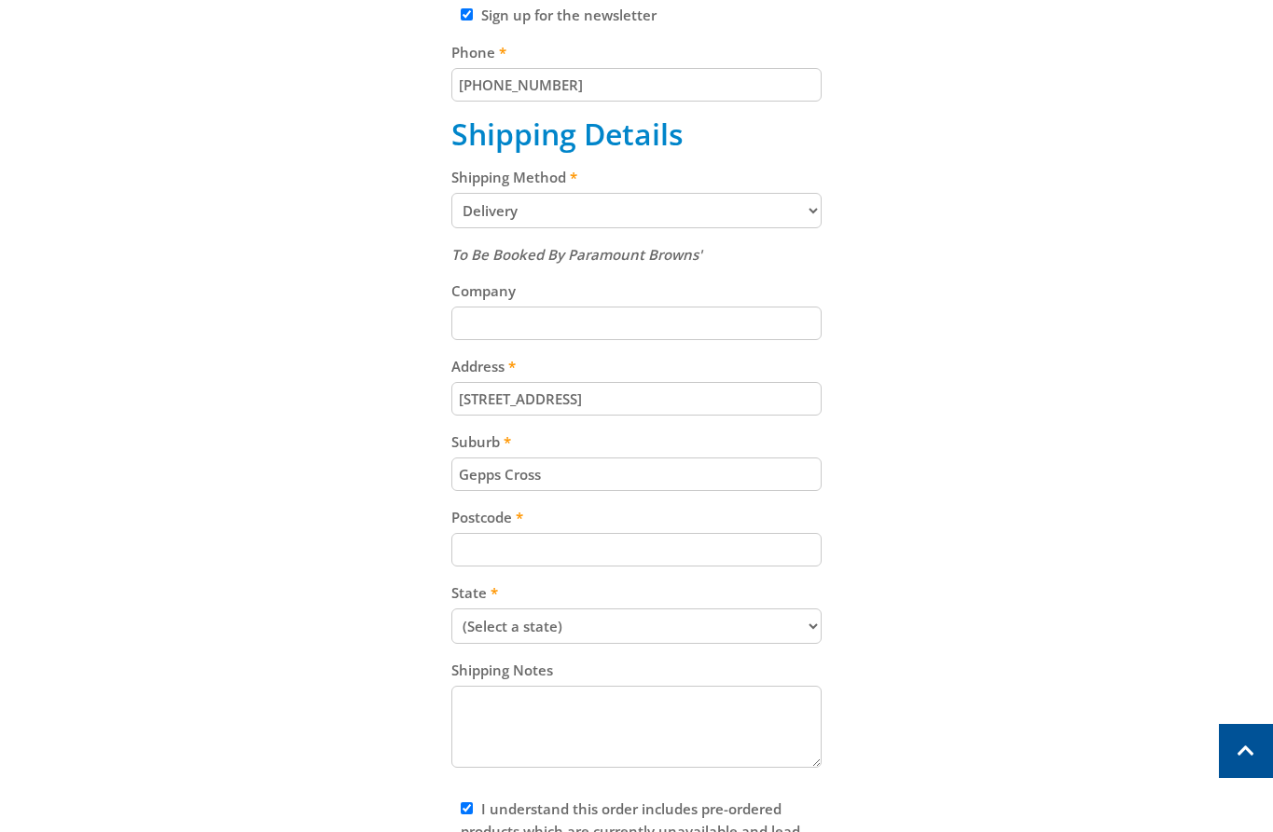
paste input "5094"
type input "5094"
click at [987, 524] on div "Cart 3.5KW SILENT SERIES INVERTER GENERATOR $699.00 1 Pre-order Item total: $69…" at bounding box center [637, 308] width 1156 height 1293
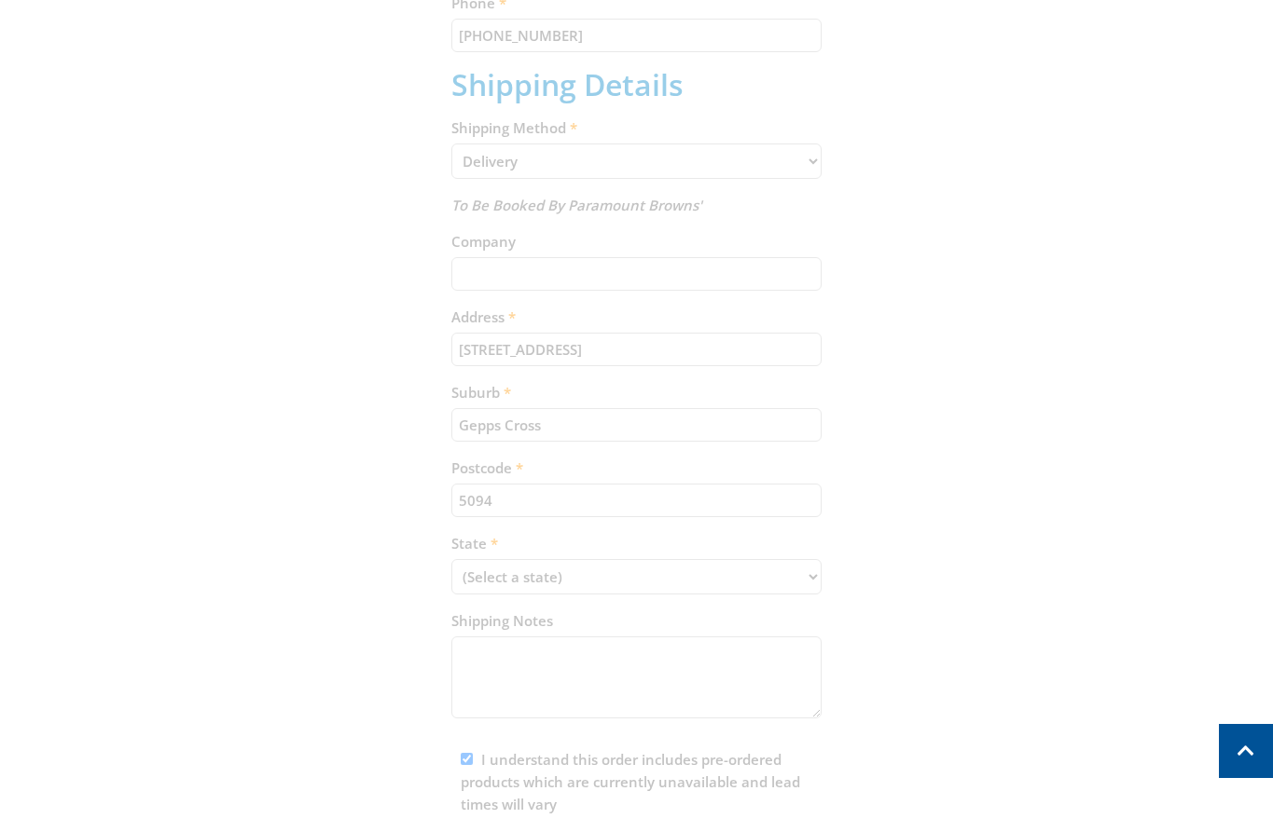
scroll to position [786, 0]
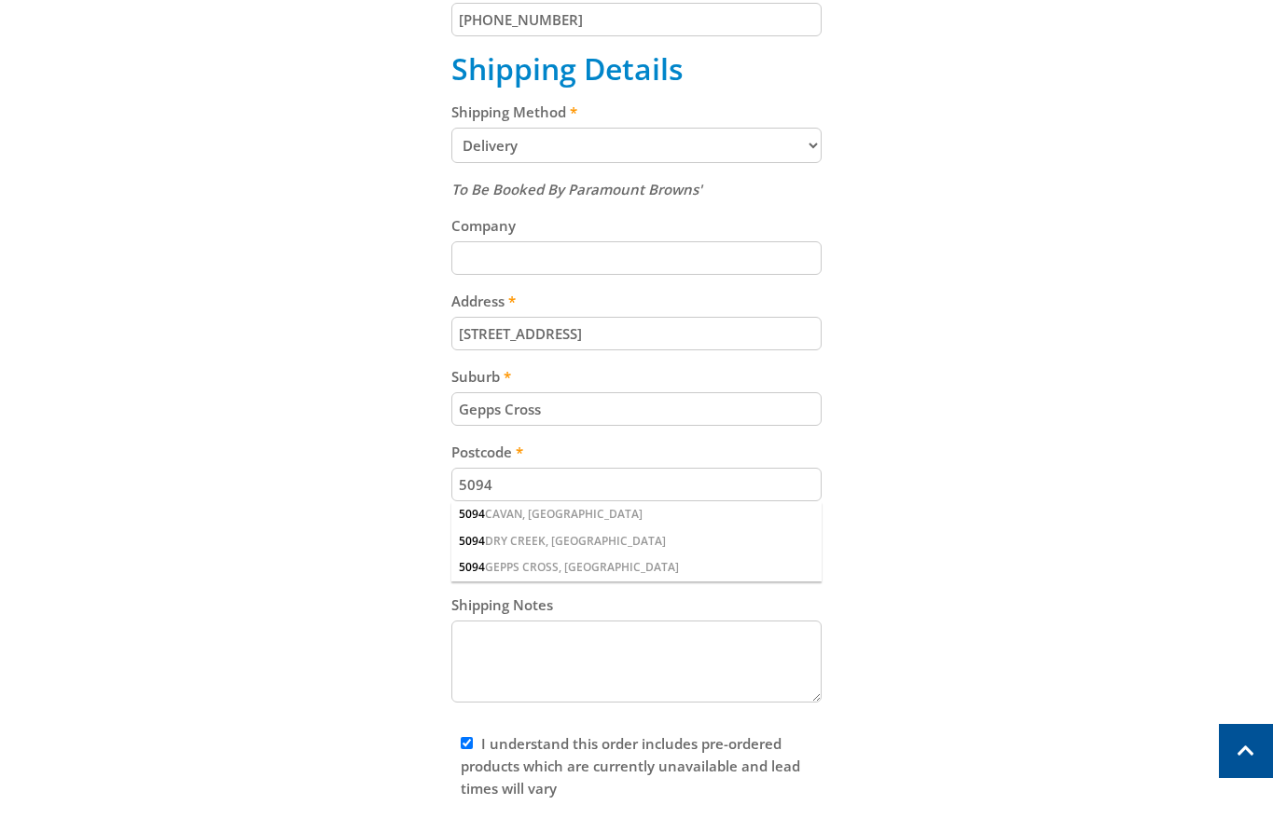
click at [968, 557] on div "Cart 3.5KW SILENT SERIES INVERTER GENERATOR $699.00 1 Pre-order Item total: $69…" at bounding box center [637, 242] width 1156 height 1293
click at [971, 596] on div "Cart 3.5KW SILENT SERIES INVERTER GENERATOR $699.00 1 Pre-order Item total: $69…" at bounding box center [637, 242] width 1156 height 1293
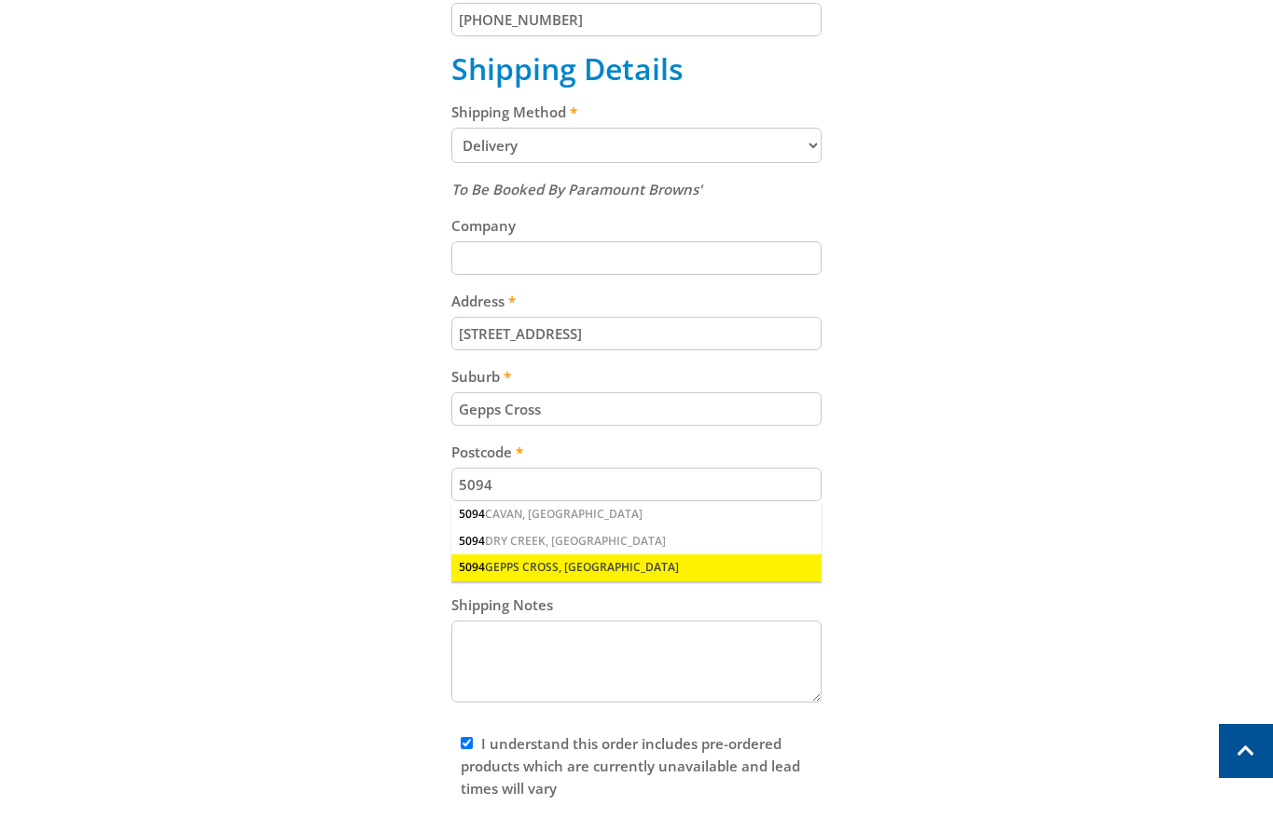
click at [669, 562] on div "5094 GEPPS CROSS, [GEOGRAPHIC_DATA]" at bounding box center [636, 568] width 370 height 26
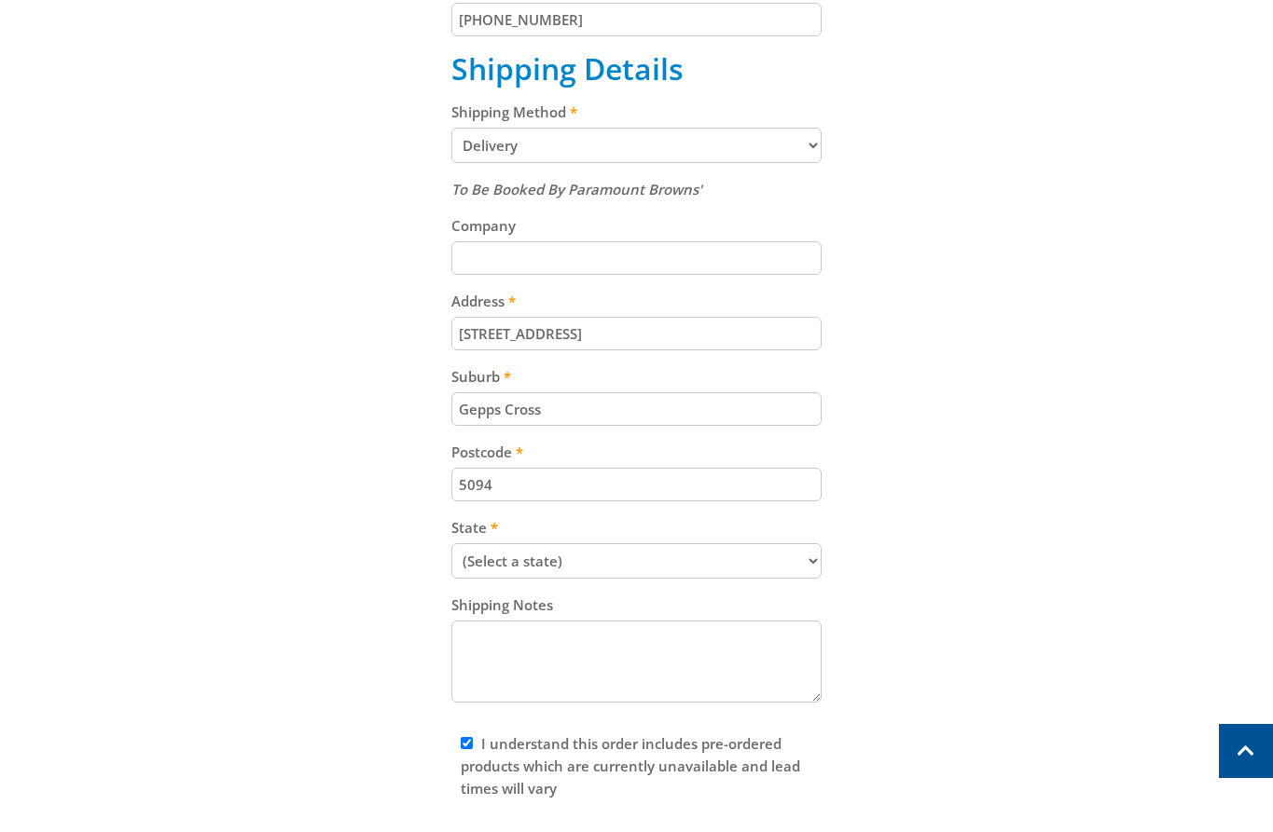
click at [982, 558] on div "Cart 3.5KW SILENT SERIES INVERTER GENERATOR $699.00 1 Pre-order Item total: $69…" at bounding box center [637, 242] width 1156 height 1293
click at [754, 556] on select "(Select a state) [GEOGRAPHIC_DATA] [GEOGRAPHIC_DATA] [GEOGRAPHIC_DATA] [GEOGRAP…" at bounding box center [636, 560] width 370 height 35
select select "SA"
click at [451, 543] on select "(Select a state) [GEOGRAPHIC_DATA] [GEOGRAPHIC_DATA] [GEOGRAPHIC_DATA] [GEOGRAP…" at bounding box center [636, 560] width 370 height 35
click at [964, 421] on div "Cart 3.5KW SILENT SERIES INVERTER GENERATOR $699.00 1 Pre-order Item total: $69…" at bounding box center [637, 242] width 1156 height 1293
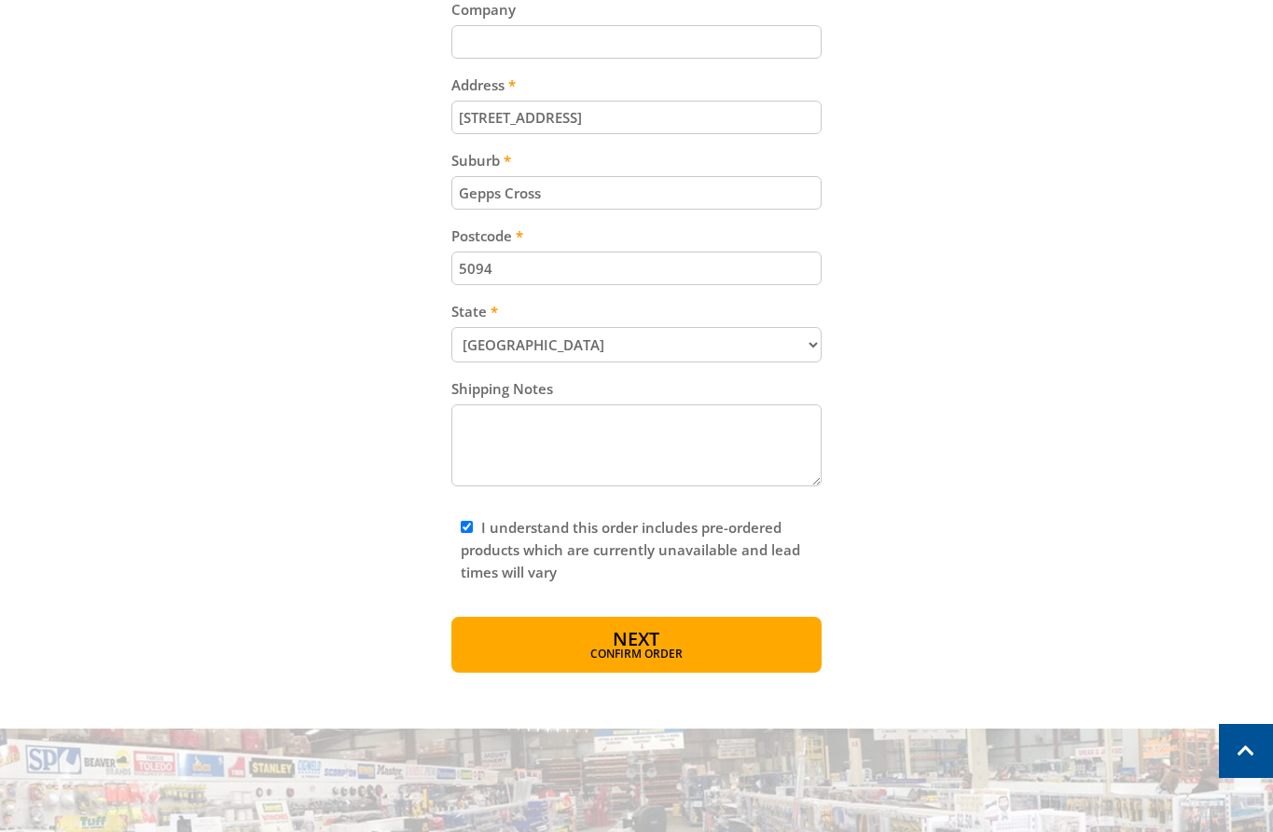
scroll to position [1145, 0]
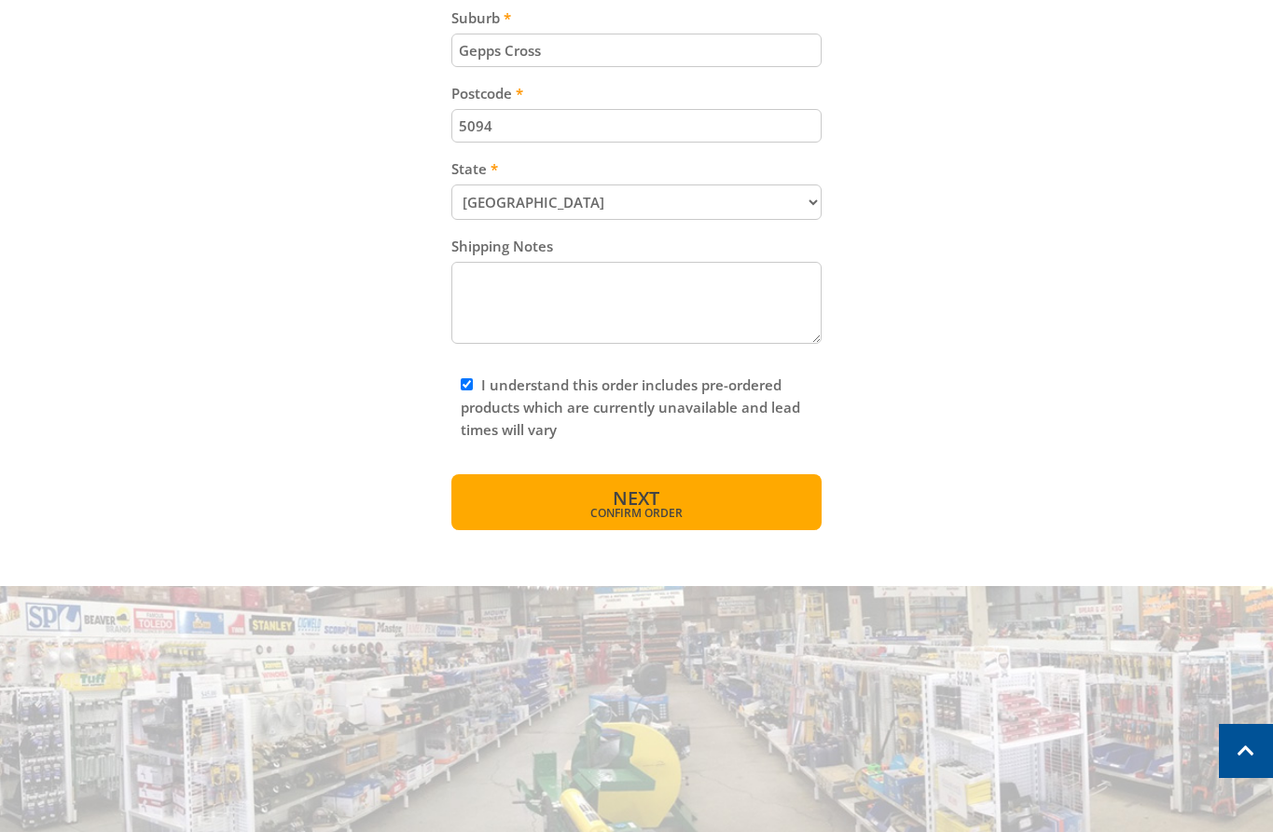
click at [653, 508] on span "Confirm order" at bounding box center [636, 513] width 290 height 11
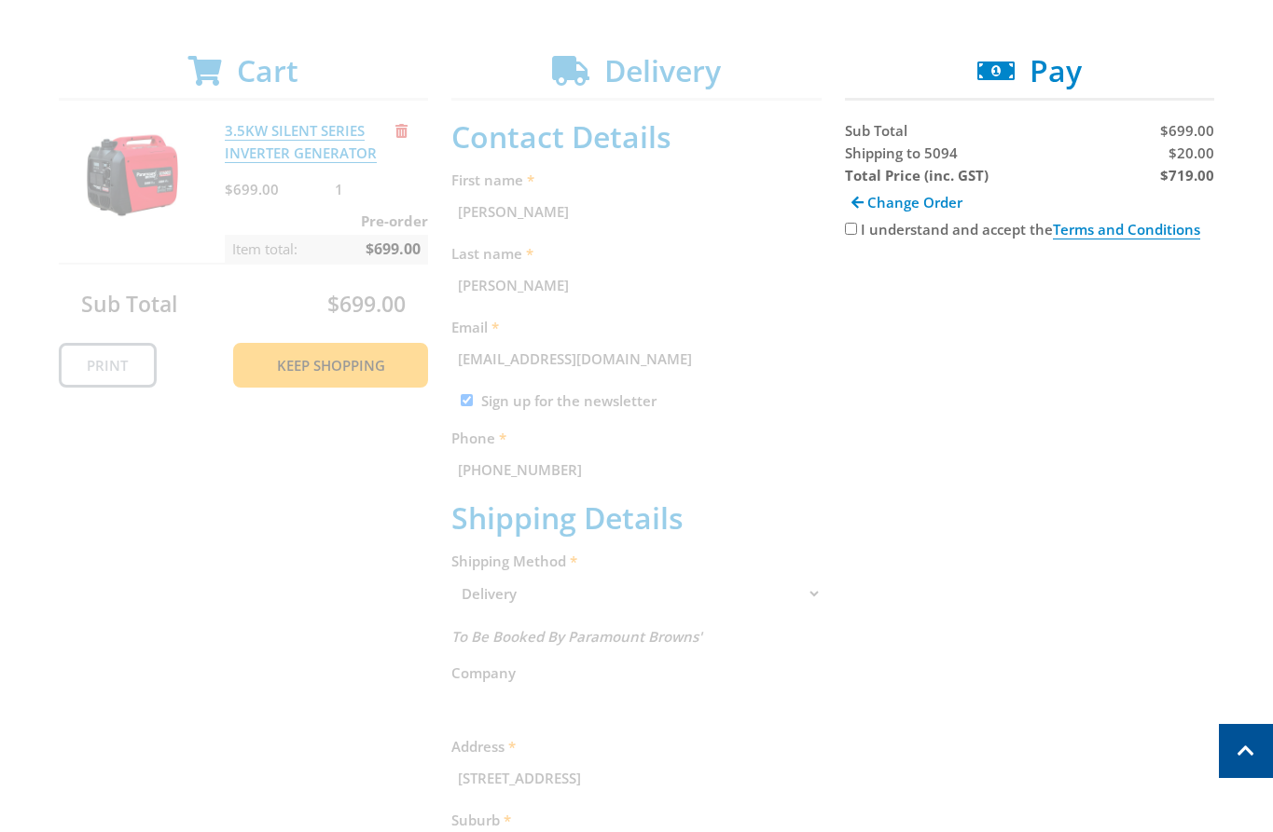
scroll to position [318, 0]
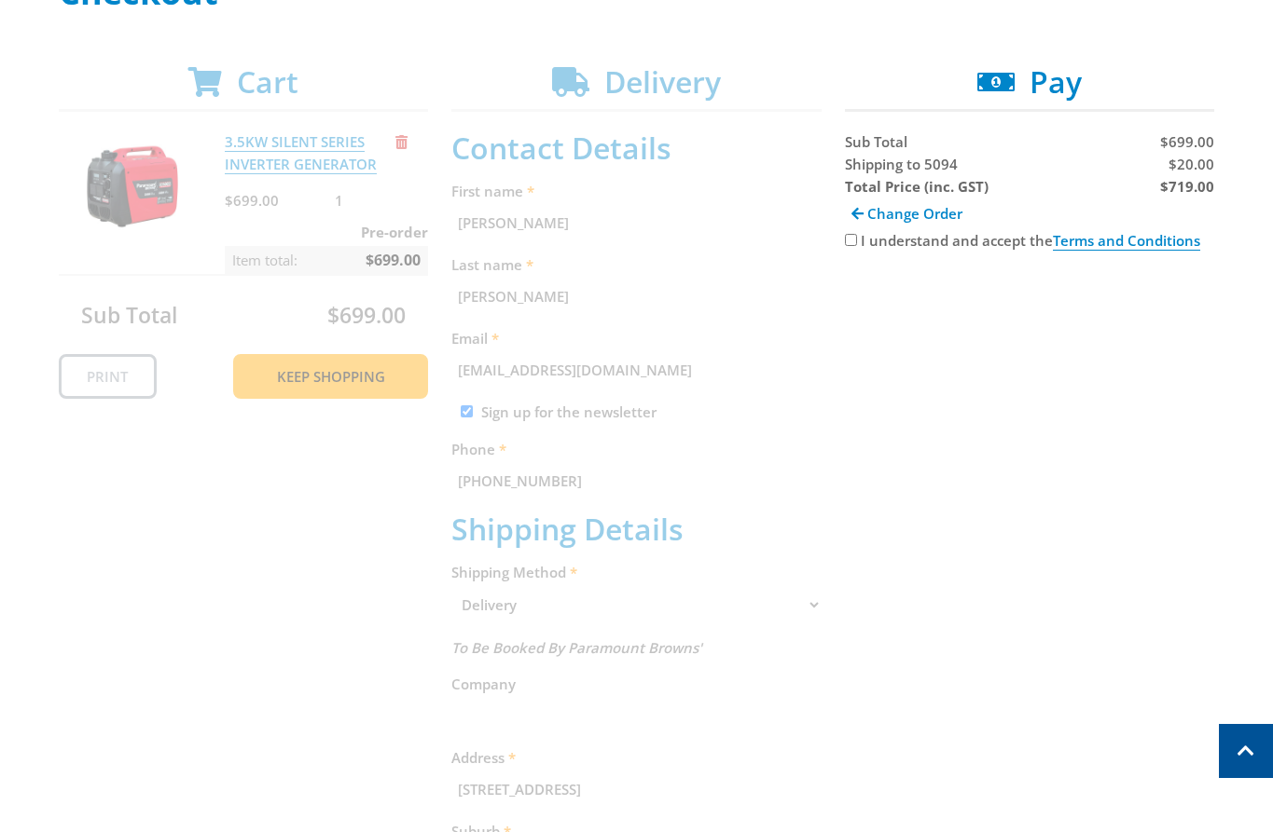
click at [870, 158] on span "Shipping to 5094" at bounding box center [901, 164] width 113 height 19
copy span "Shipping"
click at [1139, 514] on div "Cart 3.5KW SILENT SERIES INVERTER GENERATOR $699.00 1 Pre-order Item total: $69…" at bounding box center [637, 700] width 1156 height 1273
click at [1198, 158] on span "$20.00" at bounding box center [1191, 164] width 46 height 19
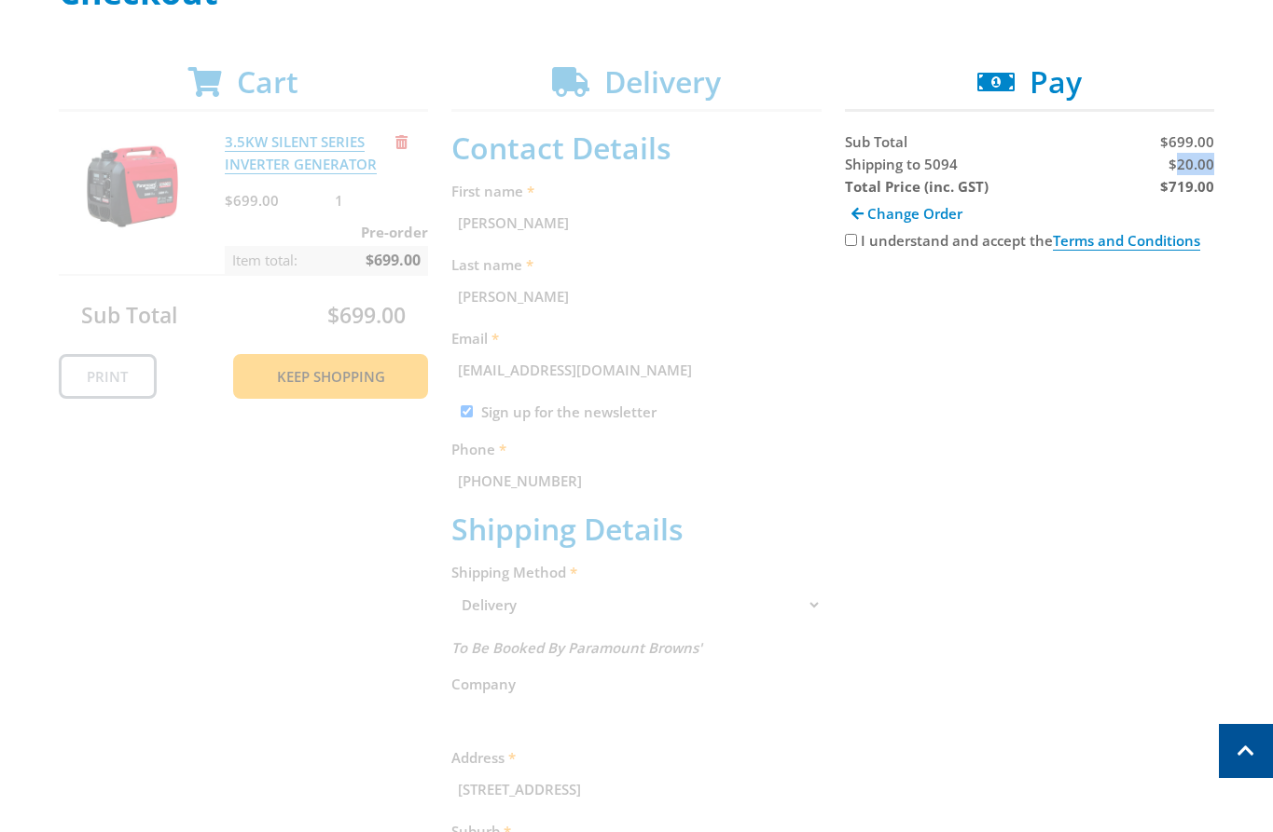
click at [1198, 158] on span "$20.00" at bounding box center [1191, 164] width 46 height 19
copy span "20.00"
click at [1184, 522] on div "Cart 3.5KW SILENT SERIES INVERTER GENERATOR $699.00 1 Pre-order Item total: $69…" at bounding box center [637, 700] width 1156 height 1273
click at [1180, 191] on strong "$719.00" at bounding box center [1187, 186] width 54 height 19
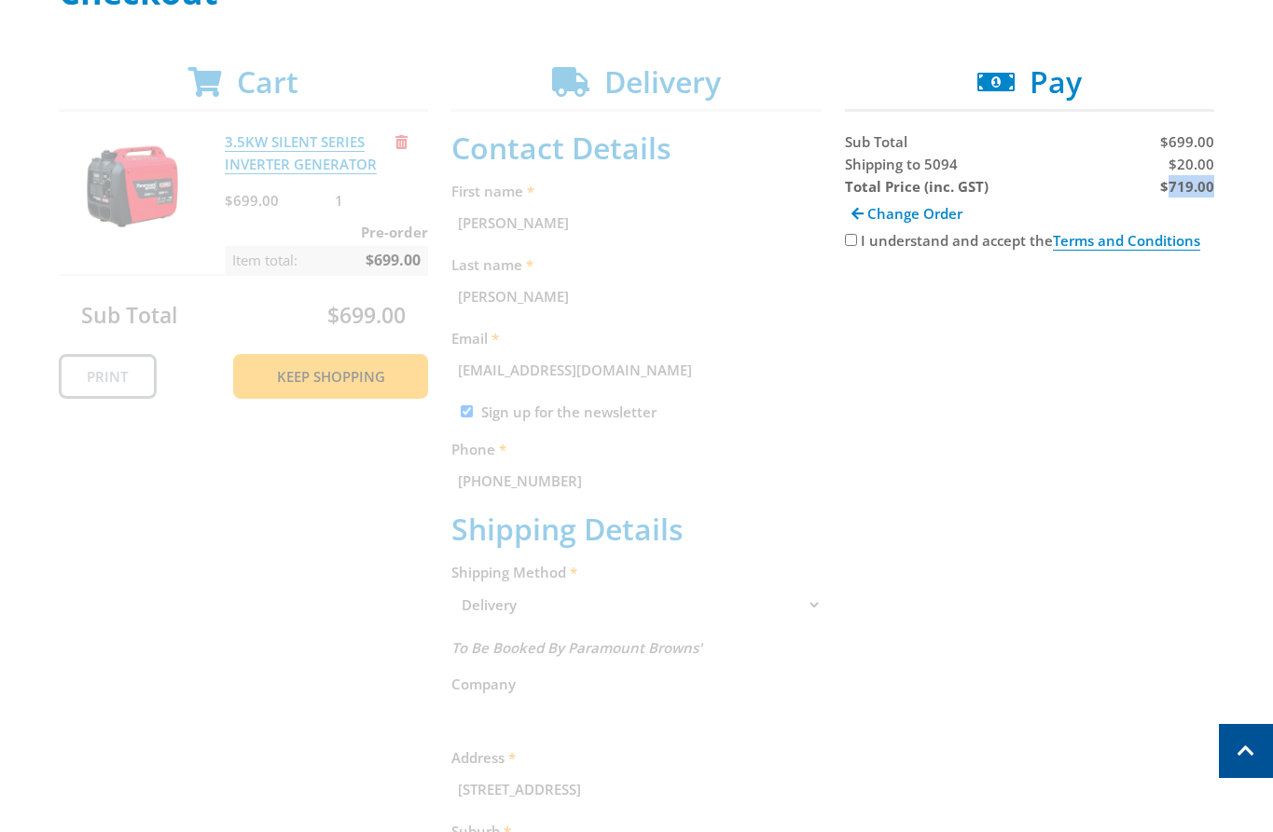
copy strong "719.00"
click at [1159, 534] on div "Cart 3.5KW SILENT SERIES INVERTER GENERATOR $699.00 1 Pre-order Item total: $69…" at bounding box center [637, 700] width 1156 height 1273
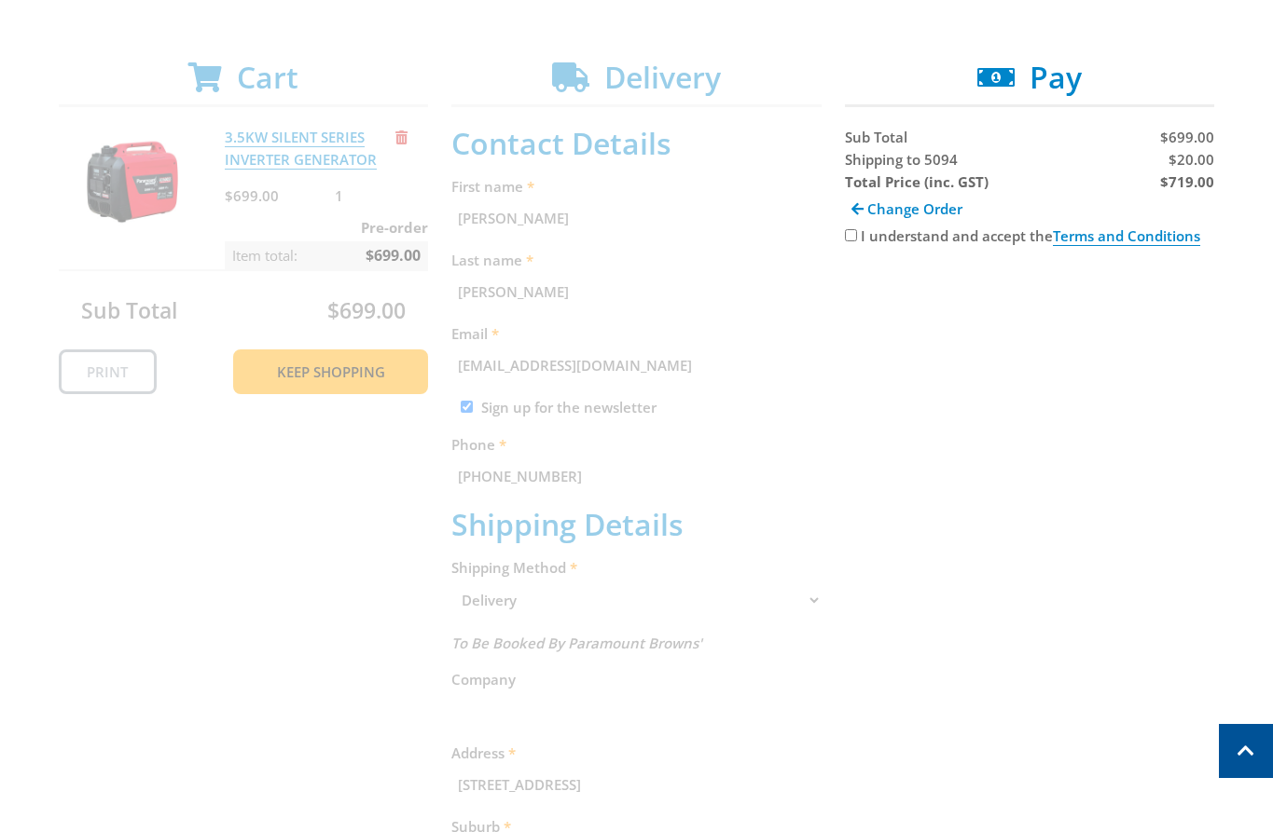
scroll to position [323, 0]
click at [1168, 370] on div "Cart 3.5KW SILENT SERIES INVERTER GENERATOR $699.00 1 Pre-order Item total: $69…" at bounding box center [637, 695] width 1156 height 1273
click at [1092, 494] on div "Cart 3.5KW SILENT SERIES INVERTER GENERATOR $699.00 1 Pre-order Item total: $69…" at bounding box center [637, 695] width 1156 height 1273
click at [1090, 477] on div "Cart 3.5KW SILENT SERIES INVERTER GENERATOR $699.00 1 Pre-order Item total: $69…" at bounding box center [637, 695] width 1156 height 1273
click at [1100, 453] on div "Cart 3.5KW SILENT SERIES INVERTER GENERATOR $699.00 1 Pre-order Item total: $69…" at bounding box center [637, 695] width 1156 height 1273
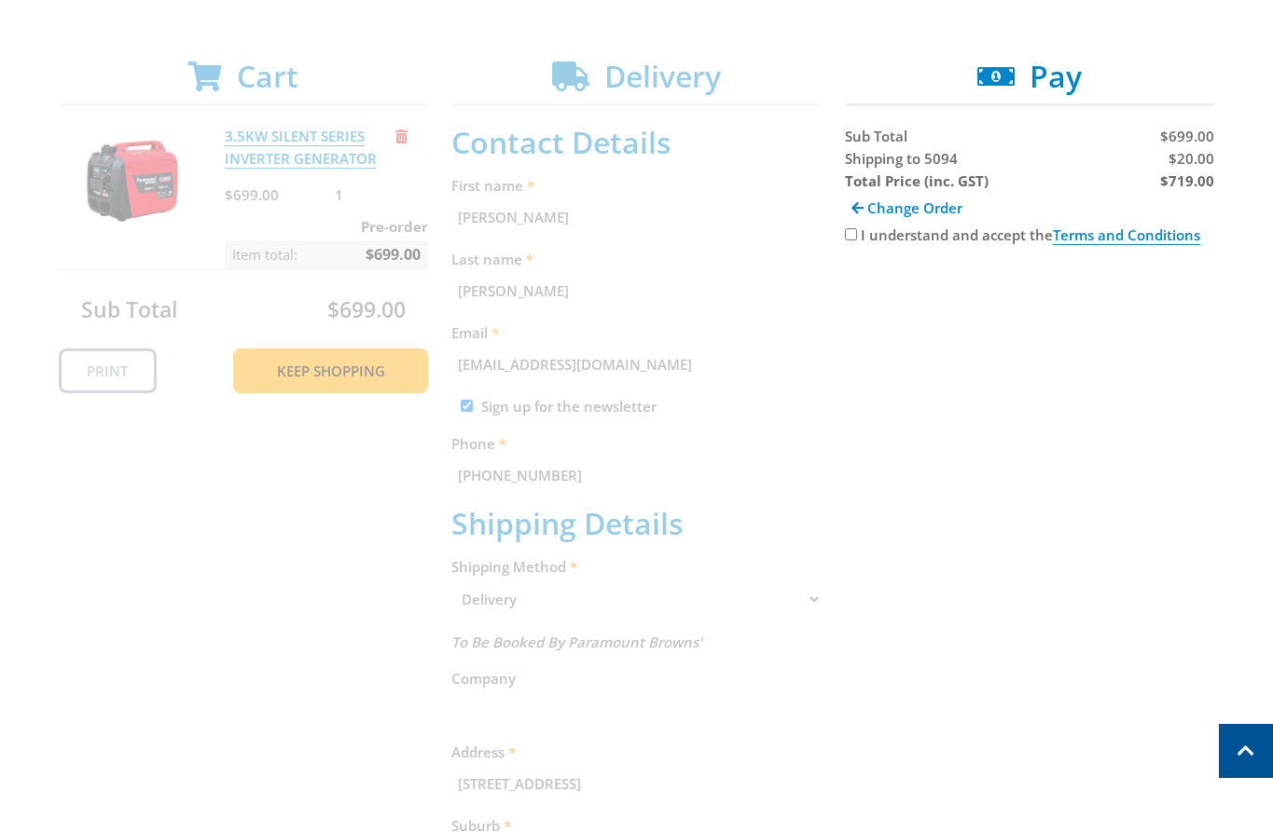
click at [1080, 453] on div "Cart 3.5KW SILENT SERIES INVERTER GENERATOR $699.00 1 Pre-order Item total: $69…" at bounding box center [637, 695] width 1156 height 1273
